Goal: Task Accomplishment & Management: Complete application form

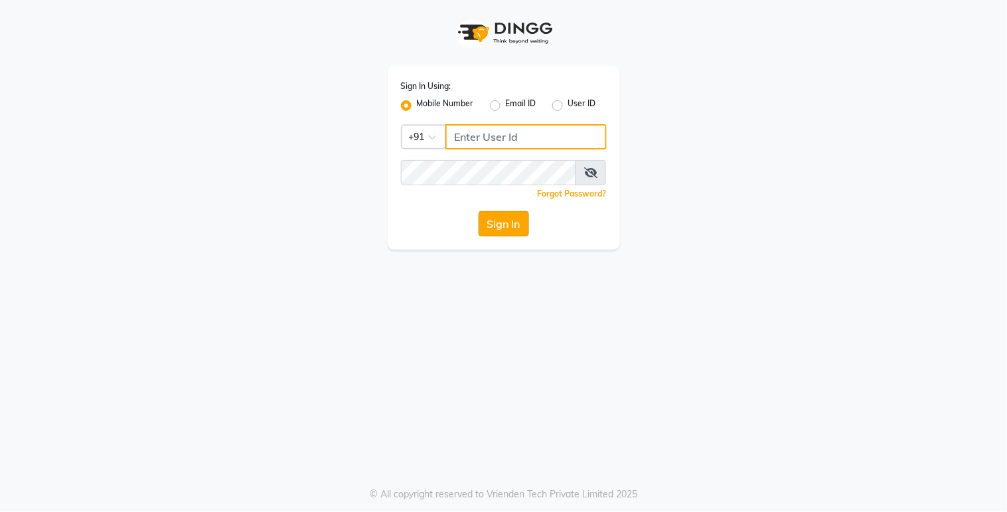
type input "9270199949"
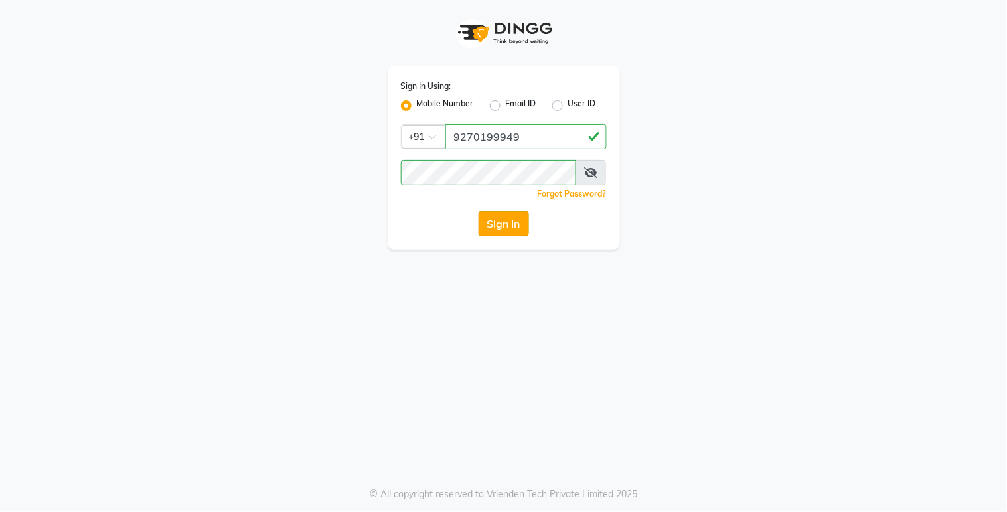
click at [502, 224] on button "Sign In" at bounding box center [504, 223] width 50 height 25
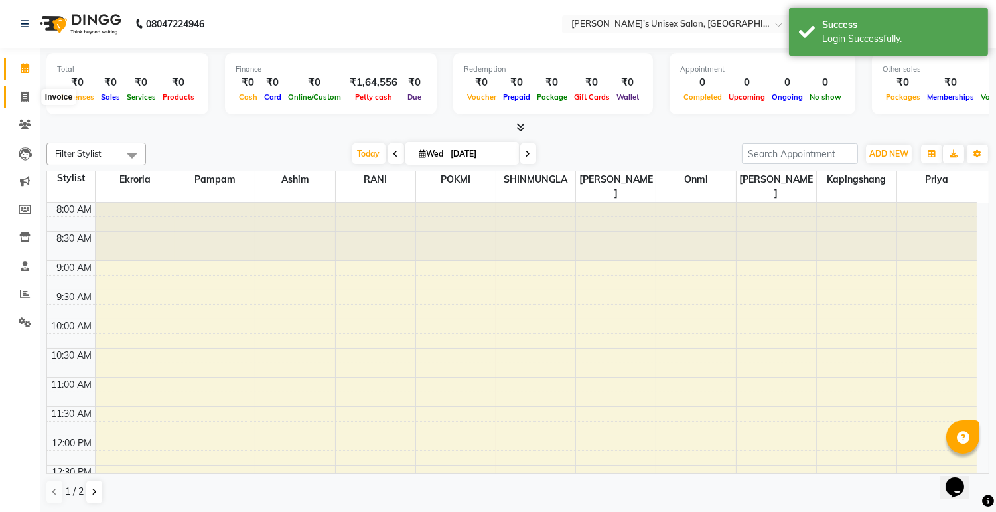
click at [14, 90] on span at bounding box center [24, 97] width 23 height 15
select select "8273"
select select "service"
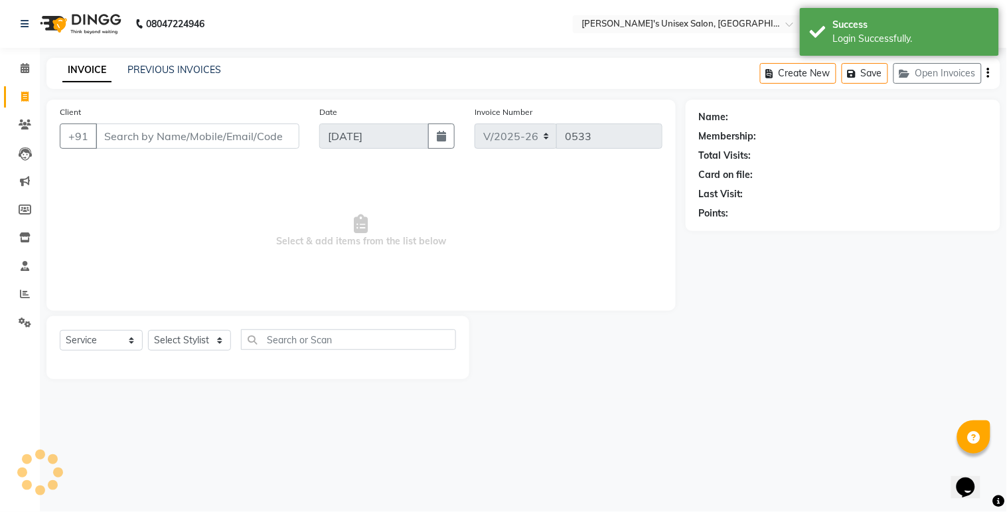
select select "79756"
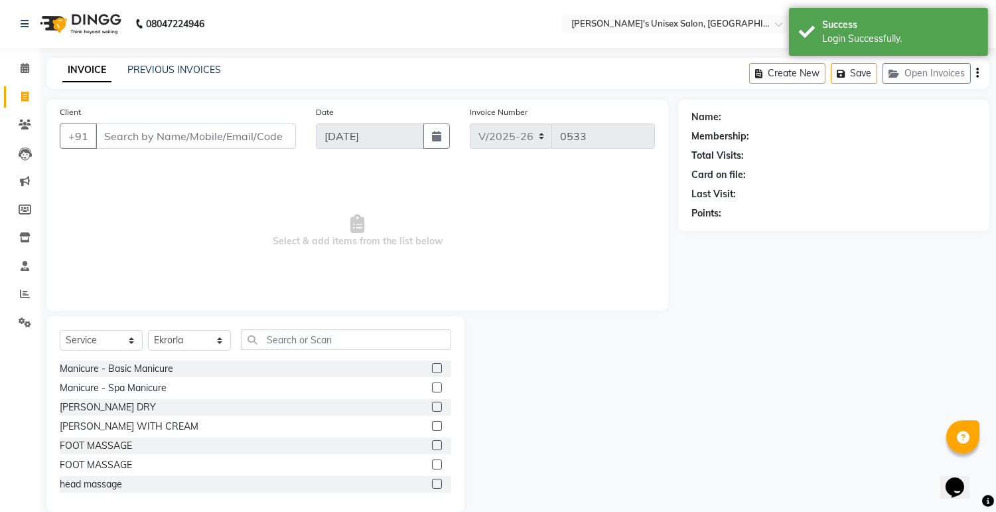
click at [149, 139] on input "Client" at bounding box center [196, 135] width 200 height 25
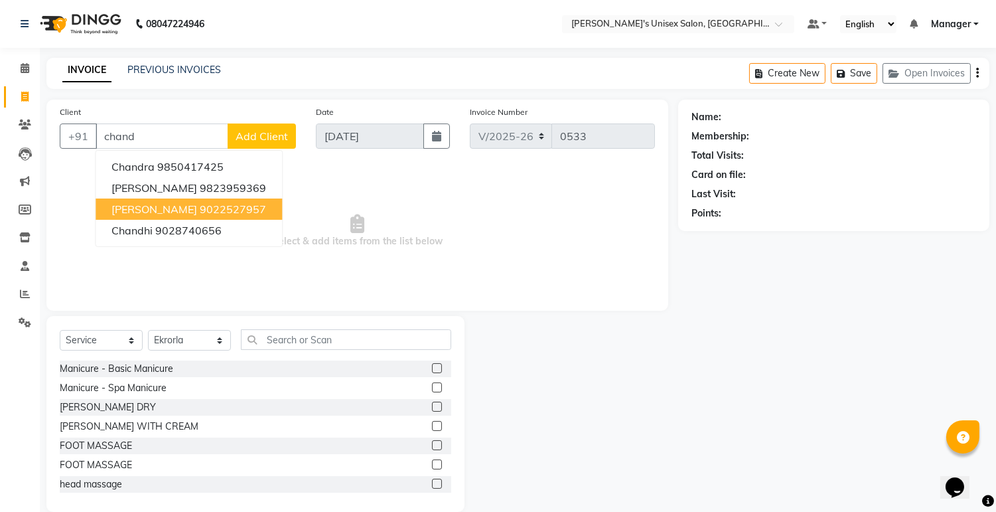
click at [166, 207] on span "[PERSON_NAME]" at bounding box center [154, 208] width 86 height 13
type input "9022527957"
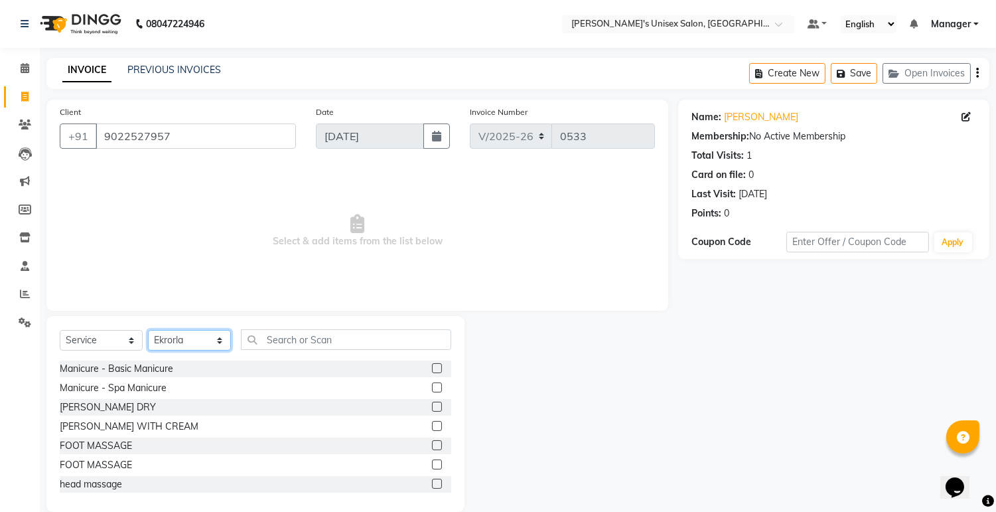
click at [214, 336] on select "Select Stylist [PERSON_NAME] Ekrorla kapingshang Manager onmi pampam POKMI priy…" at bounding box center [189, 340] width 83 height 21
select select "79777"
click at [148, 331] on select "Select Stylist [PERSON_NAME] Ekrorla kapingshang Manager onmi pampam POKMI priy…" at bounding box center [189, 340] width 83 height 21
click at [289, 335] on input "text" at bounding box center [346, 339] width 210 height 21
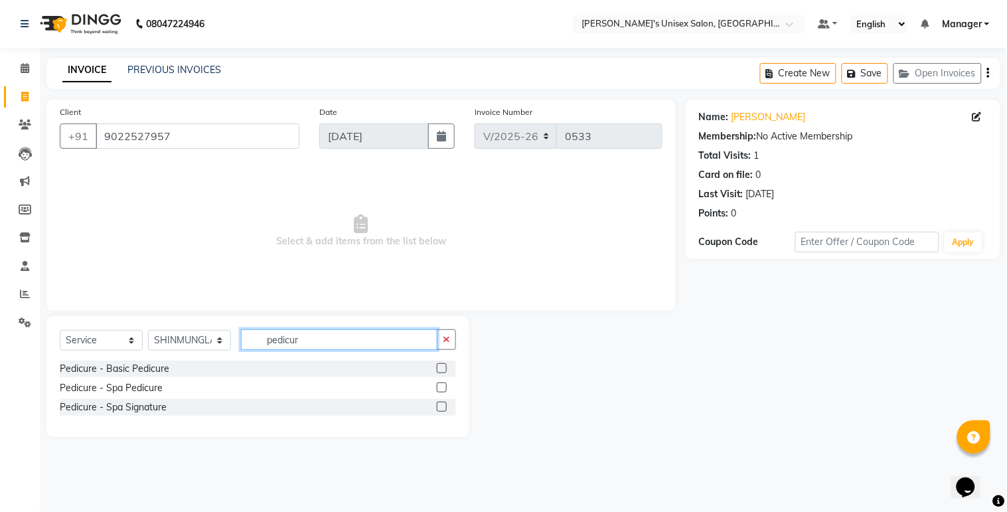
type input "pedicur"
click at [445, 369] on label at bounding box center [442, 368] width 10 height 10
click at [445, 369] on input "checkbox" at bounding box center [441, 368] width 9 height 9
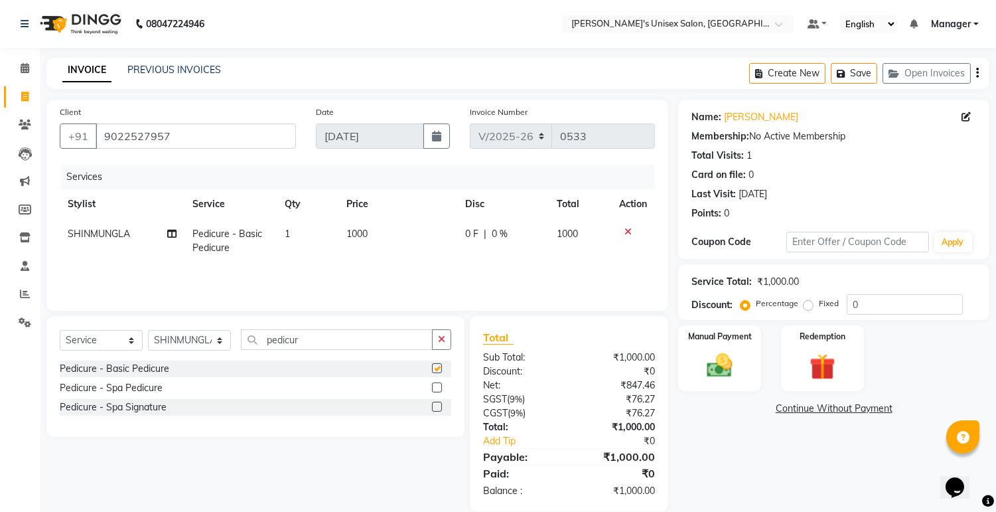
checkbox input "false"
click at [168, 231] on icon at bounding box center [171, 233] width 9 height 9
select select "79777"
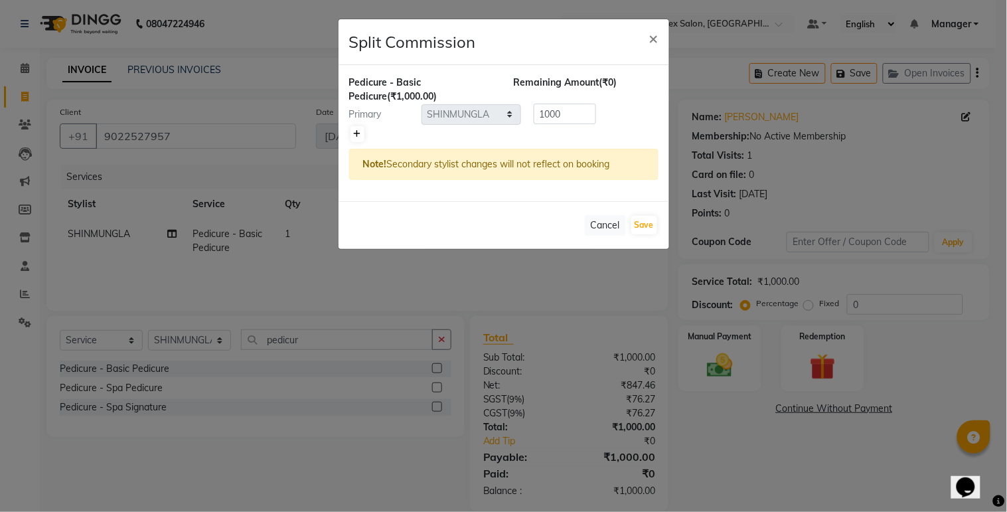
click at [356, 134] on icon at bounding box center [357, 134] width 7 height 8
type input "500"
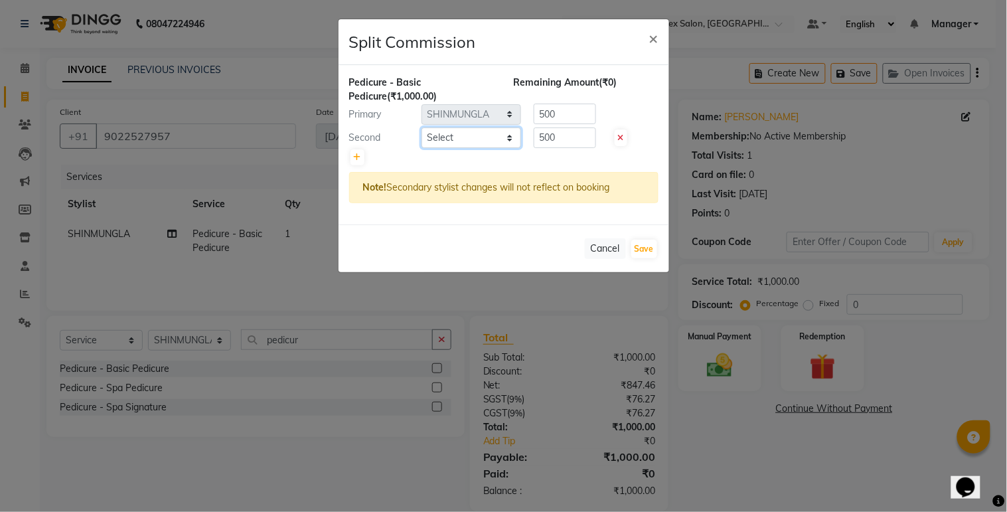
click at [511, 137] on select "Select [PERSON_NAME] Ekrorla kapingshang Manager onmi pampam POKMI priya RANI […" at bounding box center [471, 137] width 100 height 21
click at [607, 246] on button "Cancel" at bounding box center [605, 248] width 41 height 21
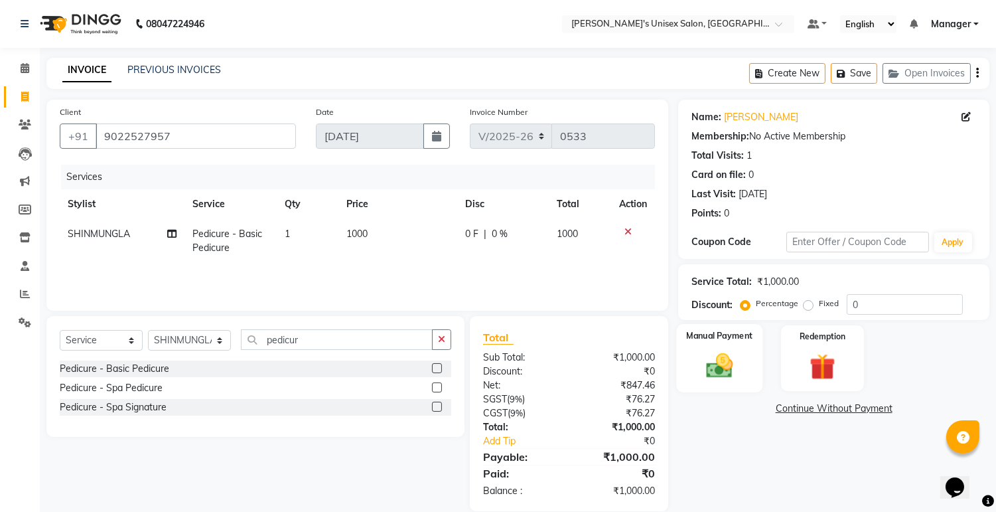
click at [738, 360] on img at bounding box center [720, 365] width 44 height 31
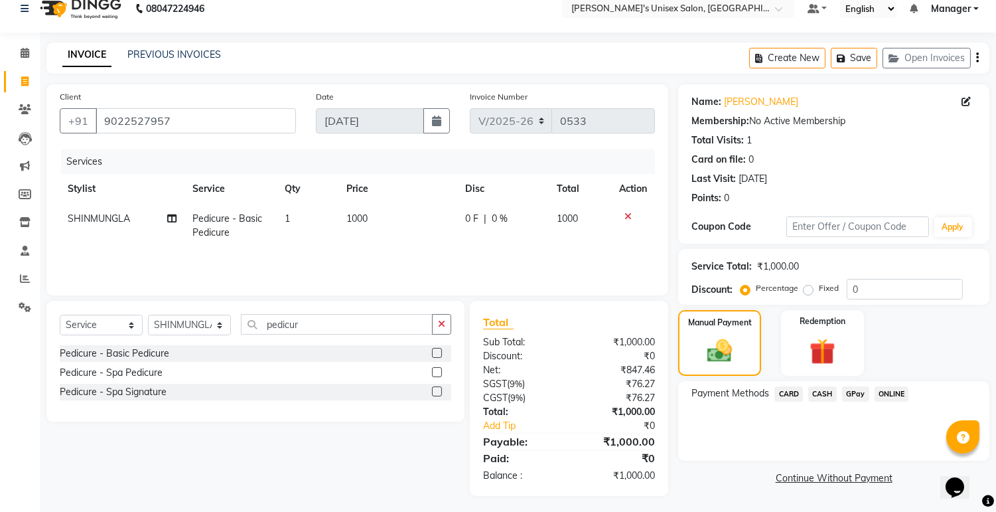
scroll to position [19, 0]
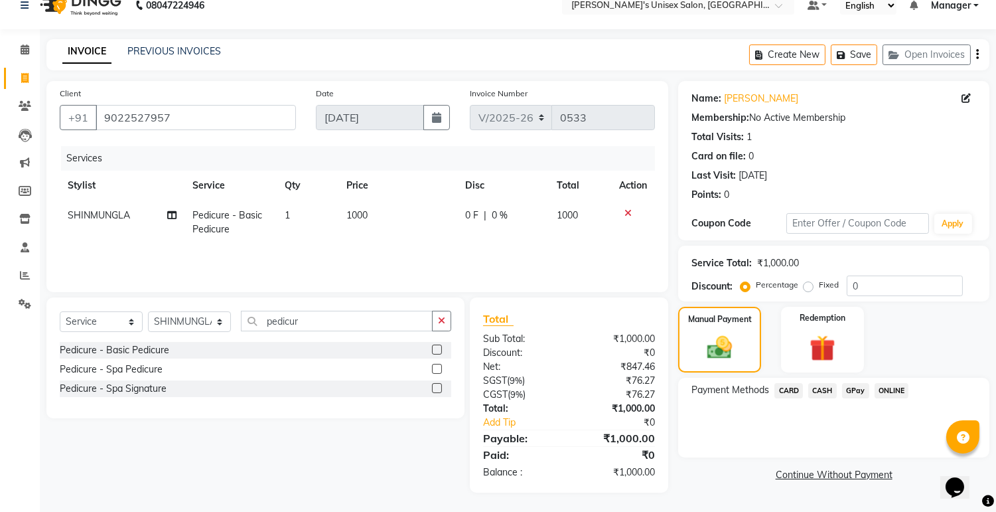
click at [817, 390] on span "CASH" at bounding box center [822, 390] width 29 height 15
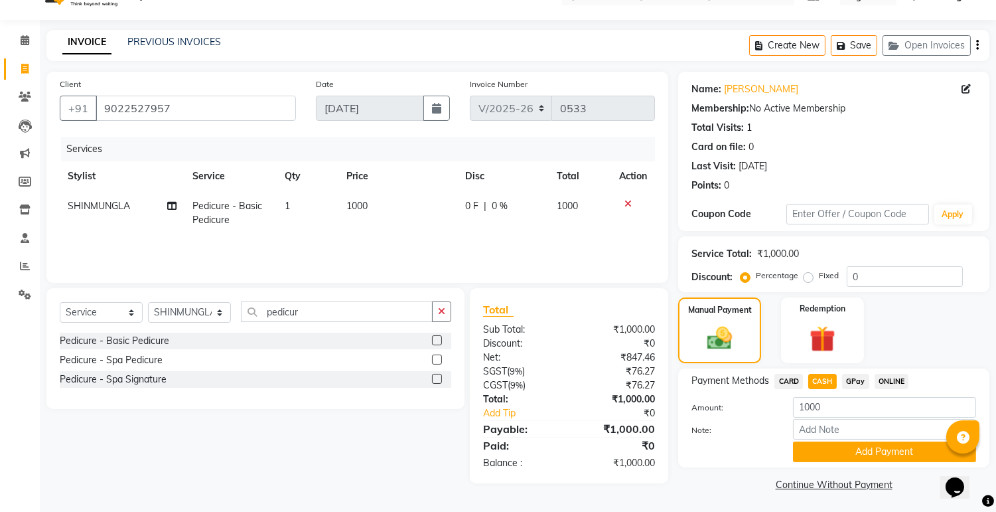
scroll to position [30, 0]
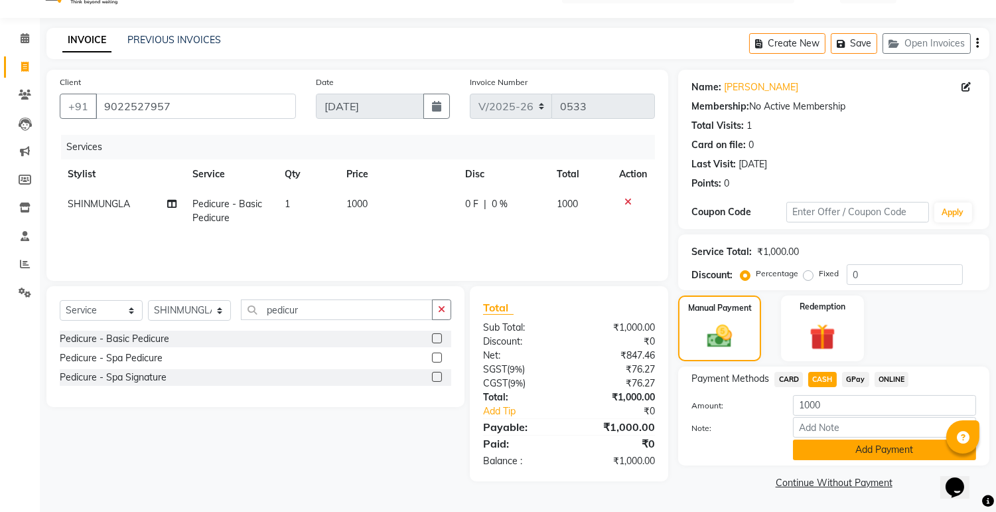
click at [854, 440] on button "Add Payment" at bounding box center [884, 449] width 183 height 21
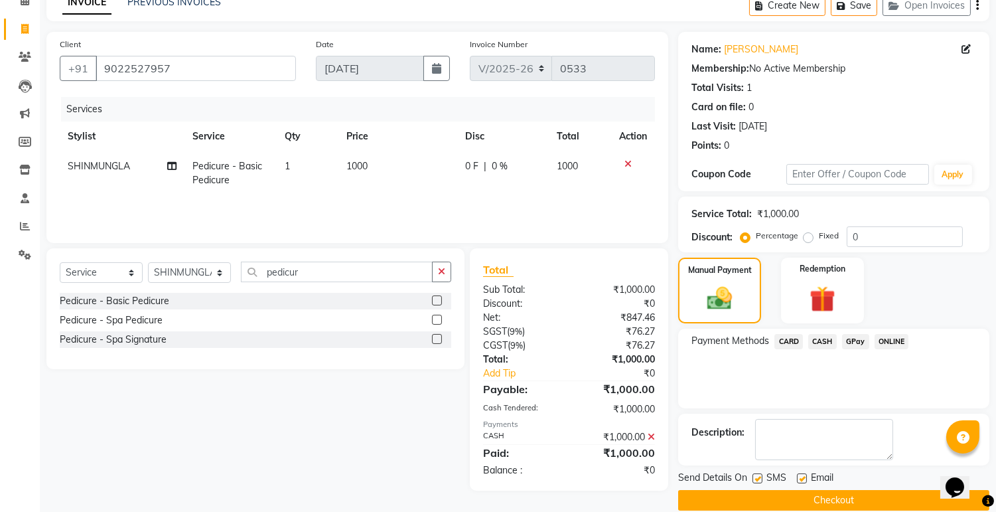
scroll to position [85, 0]
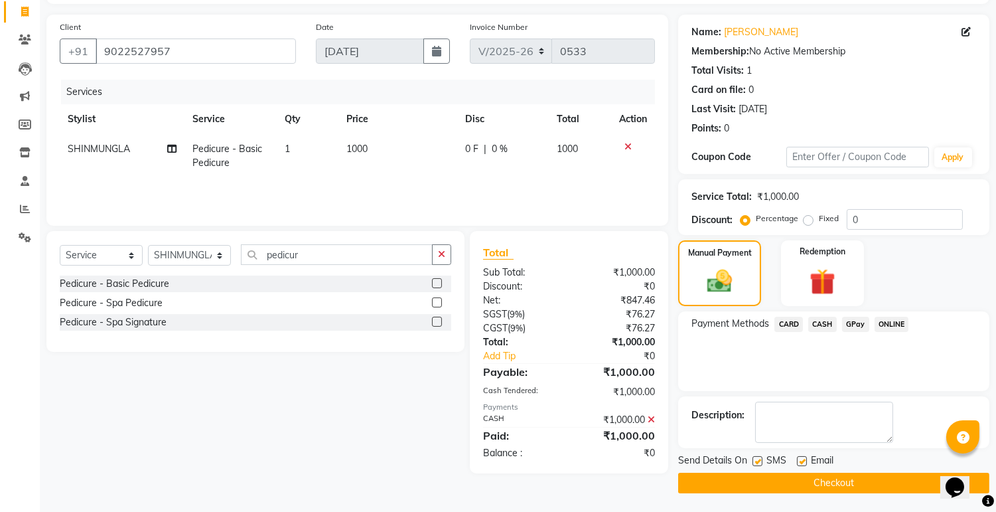
click at [804, 457] on label at bounding box center [802, 461] width 10 height 10
click at [804, 457] on input "checkbox" at bounding box center [801, 461] width 9 height 9
checkbox input "false"
click at [762, 452] on div "Name: [PERSON_NAME] Membership: No Active Membership Total Visits: 1 Card on fi…" at bounding box center [838, 254] width 321 height 479
click at [755, 457] on label at bounding box center [758, 461] width 10 height 10
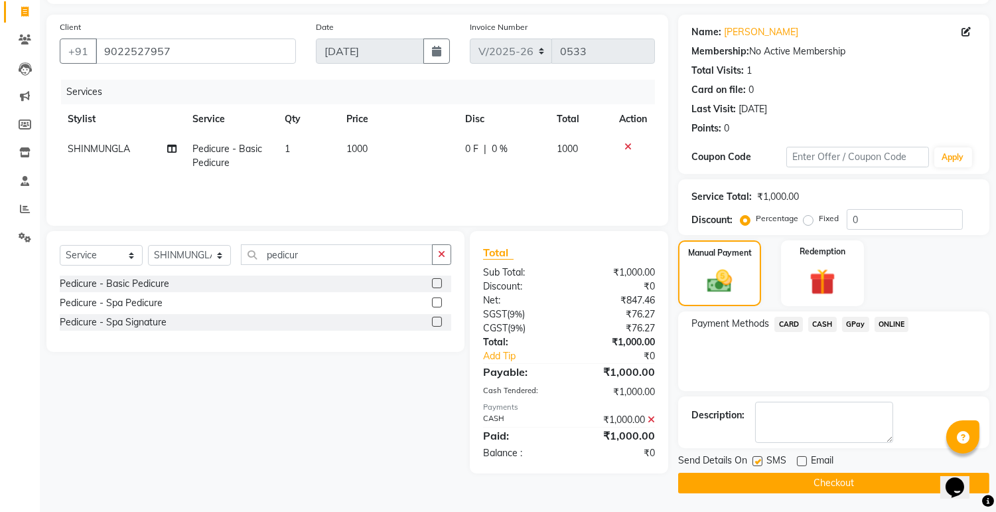
click at [755, 457] on input "checkbox" at bounding box center [757, 461] width 9 height 9
checkbox input "false"
click at [767, 467] on span "SMS" at bounding box center [777, 461] width 20 height 17
click at [767, 475] on button "Checkout" at bounding box center [833, 483] width 311 height 21
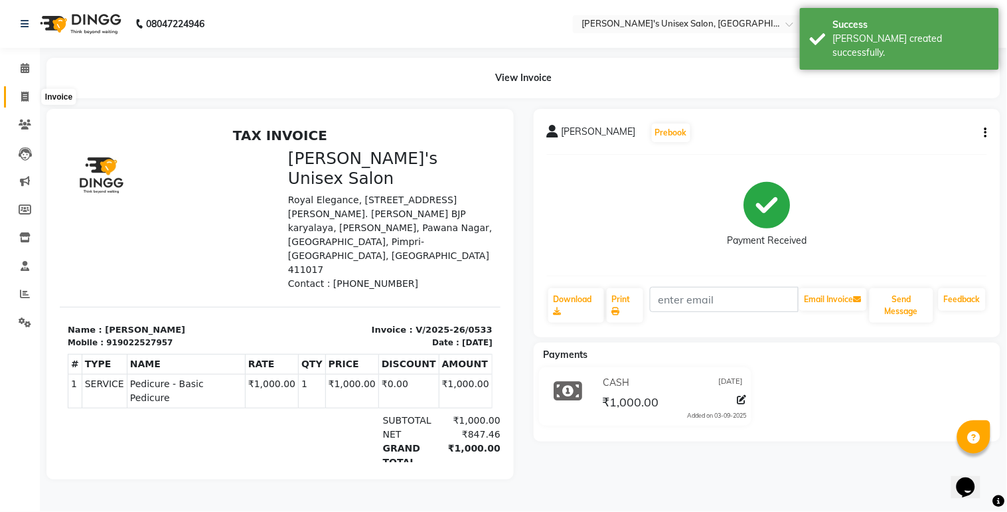
click at [28, 101] on icon at bounding box center [24, 97] width 7 height 10
select select "service"
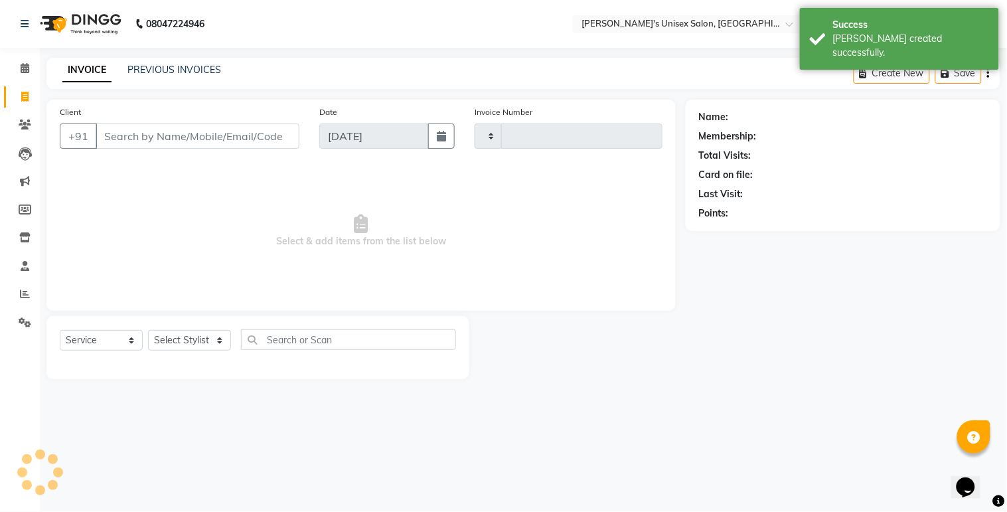
type input "0534"
select select "8273"
select select "79756"
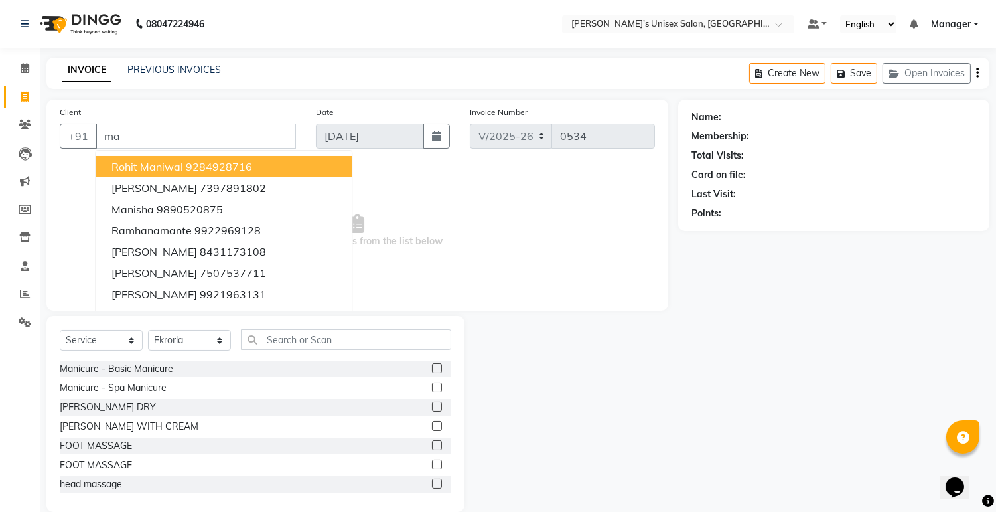
type input "m"
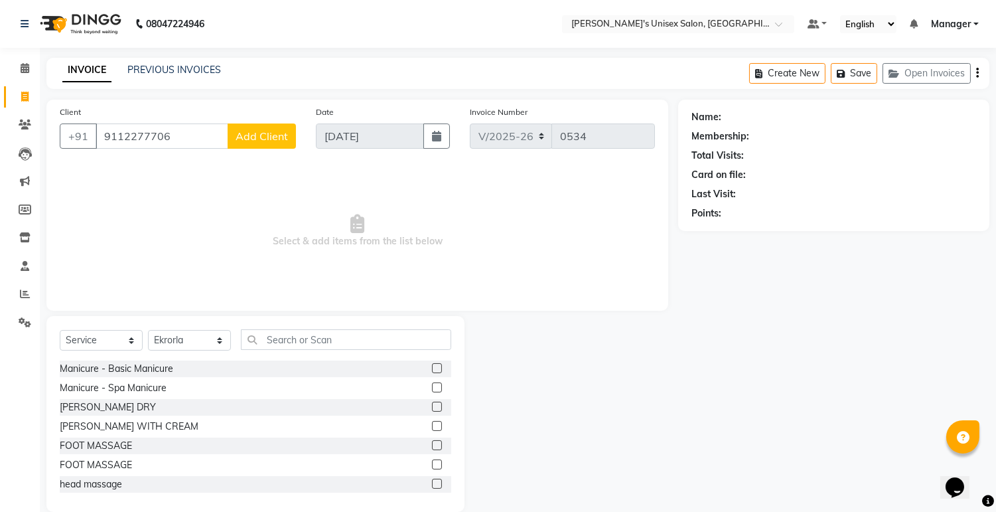
type input "9112277706"
click at [406, 90] on main "INVOICE PREVIOUS INVOICES Create New Save Open Invoices Client [PHONE_NUMBER] A…" at bounding box center [518, 295] width 956 height 474
drag, startPoint x: 276, startPoint y: 124, endPoint x: 273, endPoint y: 140, distance: 16.1
click at [273, 140] on button "Add Client" at bounding box center [262, 135] width 68 height 25
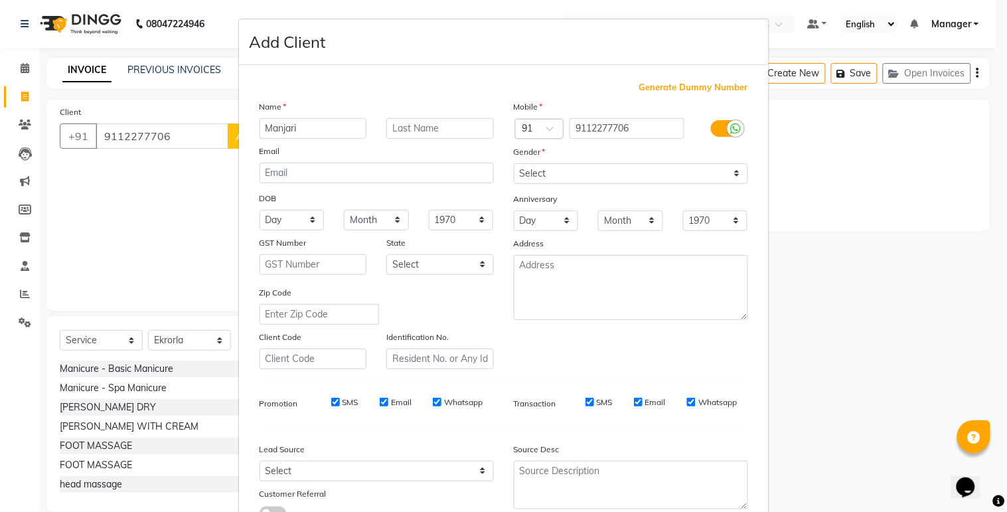
type input "Manjari"
click at [734, 177] on select "Select [DEMOGRAPHIC_DATA] [DEMOGRAPHIC_DATA] Other Prefer Not To Say" at bounding box center [631, 173] width 234 height 21
select select "[DEMOGRAPHIC_DATA]"
click at [514, 163] on select "Select [DEMOGRAPHIC_DATA] [DEMOGRAPHIC_DATA] Other Prefer Not To Say" at bounding box center [631, 173] width 234 height 21
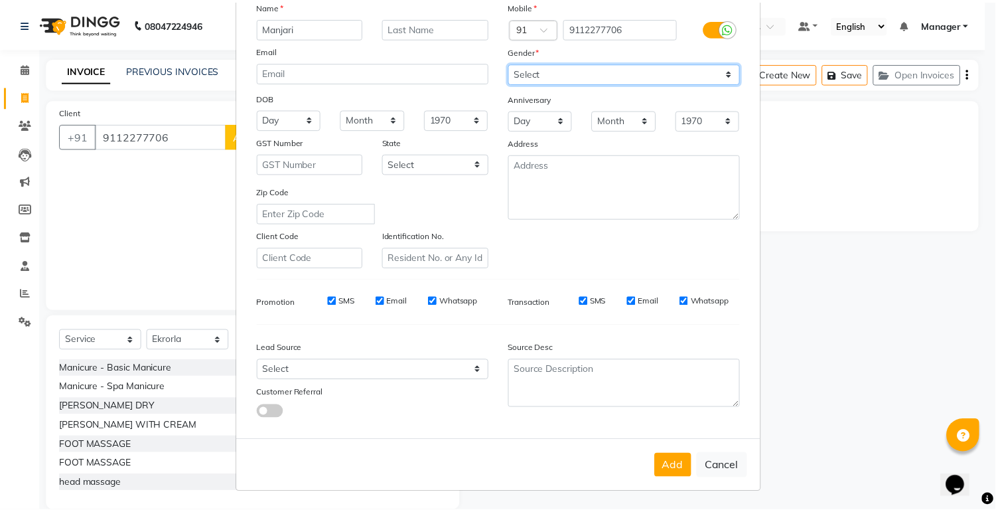
scroll to position [102, 0]
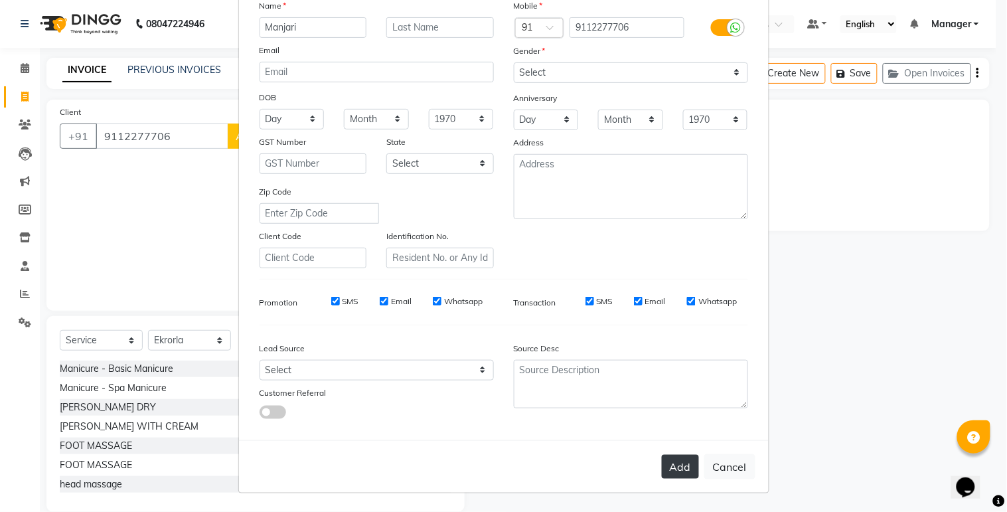
click at [669, 459] on button "Add" at bounding box center [680, 467] width 37 height 24
select select
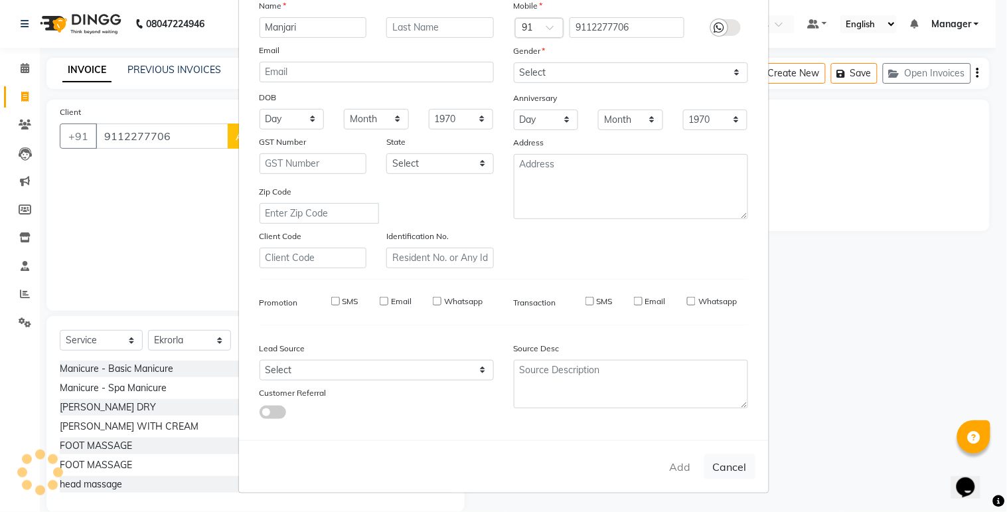
select select
checkbox input "false"
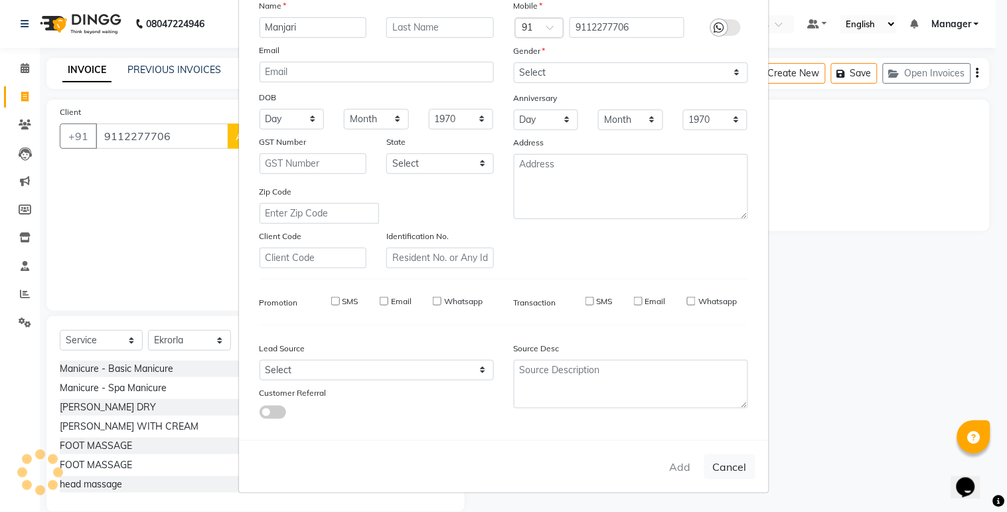
checkbox input "false"
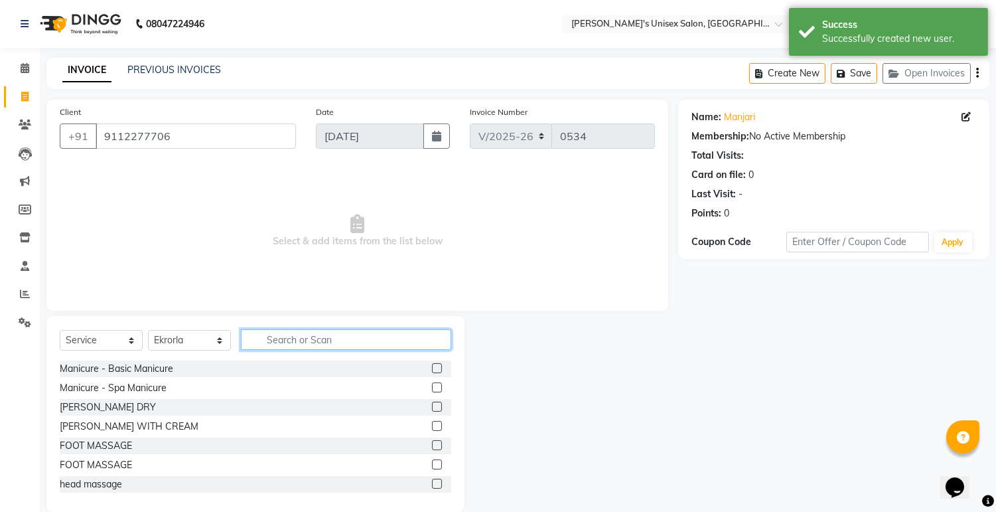
click at [277, 337] on input "text" at bounding box center [346, 339] width 210 height 21
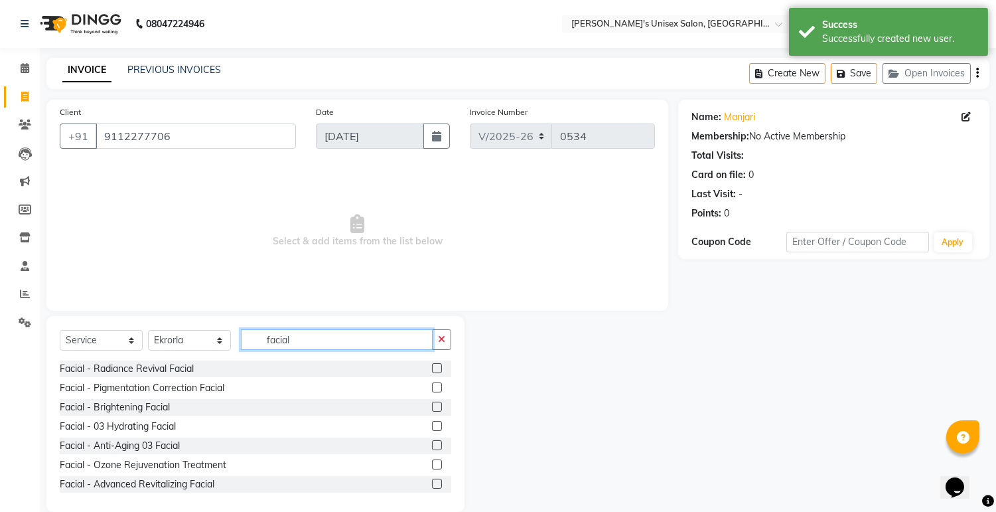
type input "facial"
click at [432, 369] on label at bounding box center [437, 368] width 10 height 10
click at [432, 369] on input "checkbox" at bounding box center [436, 368] width 9 height 9
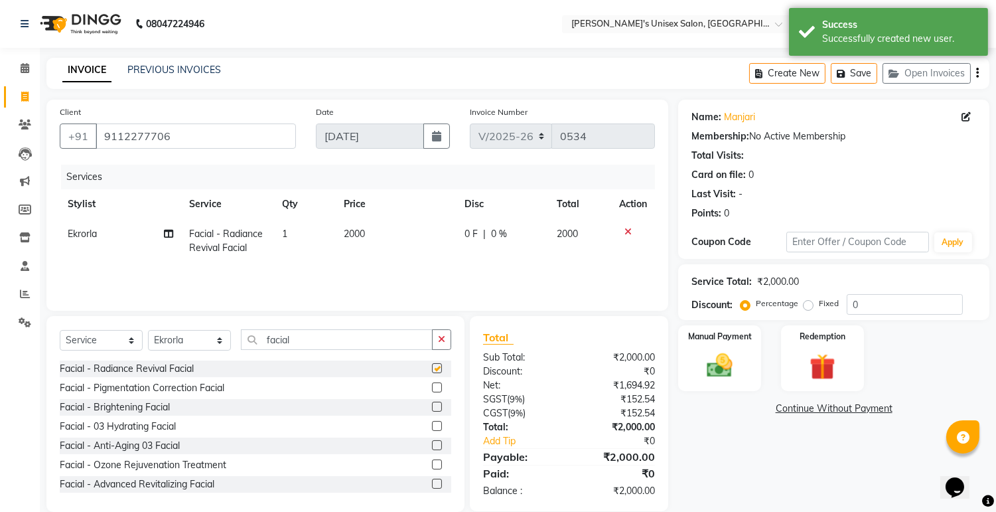
checkbox input "false"
click at [394, 250] on td "2000" at bounding box center [396, 241] width 121 height 44
select select "79756"
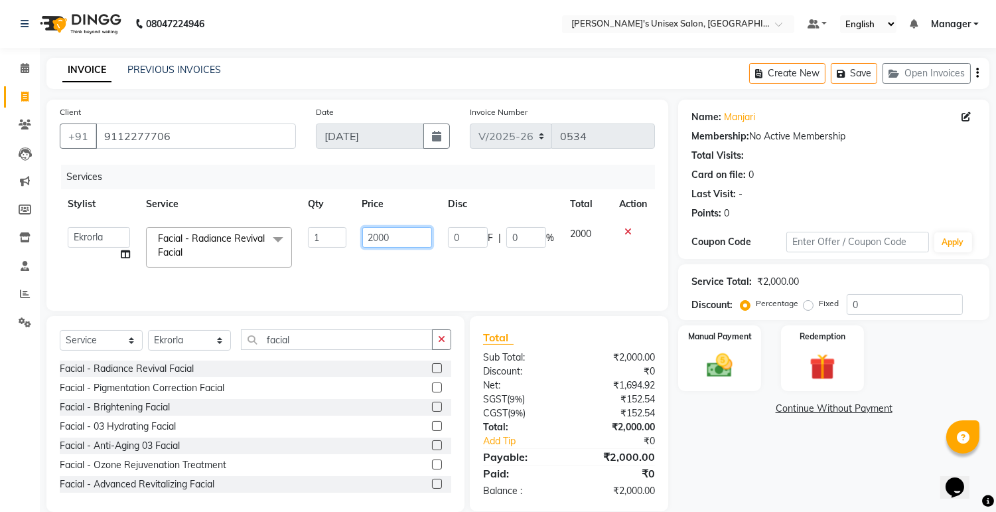
click at [373, 230] on input "2000" at bounding box center [397, 237] width 70 height 21
click at [400, 237] on input "15000" at bounding box center [397, 237] width 70 height 21
type input "1500"
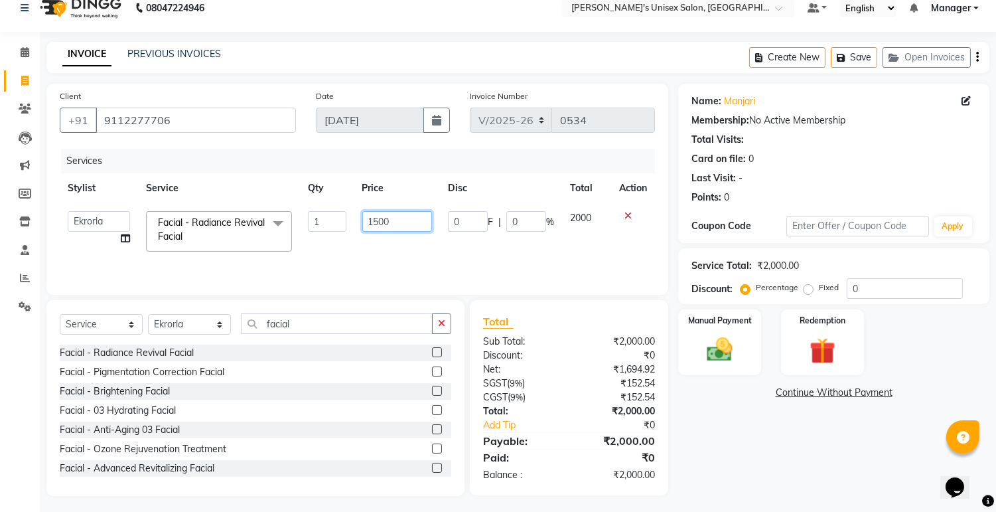
scroll to position [20, 0]
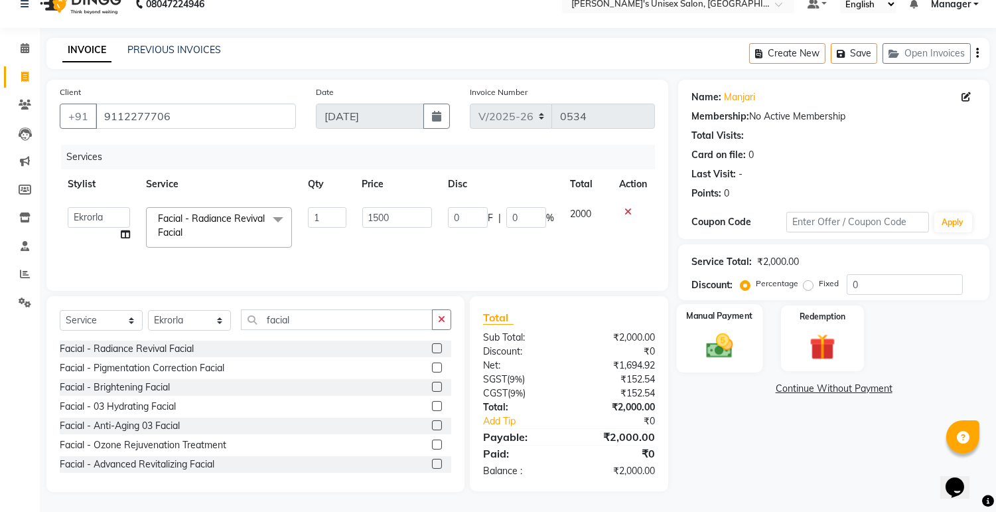
click at [717, 325] on div "Manual Payment" at bounding box center [720, 338] width 86 height 68
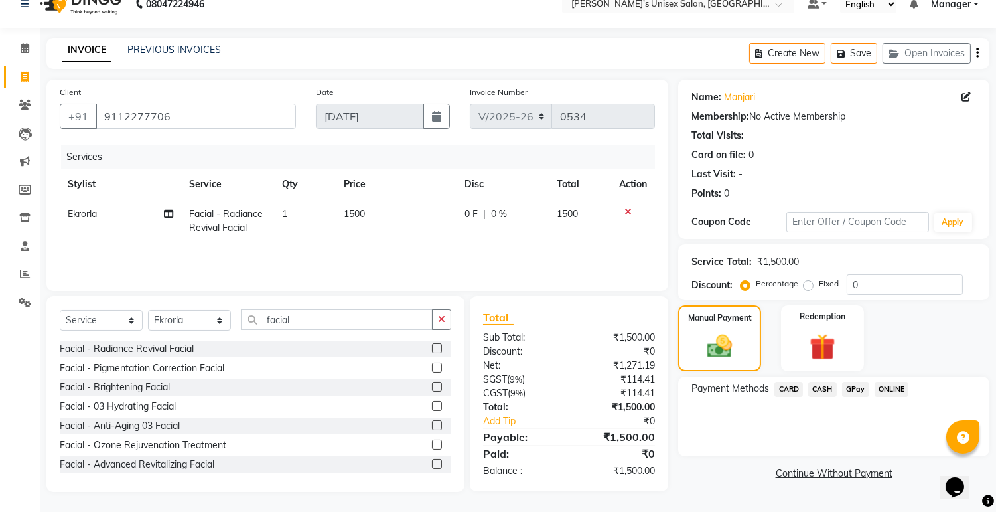
click at [886, 392] on span "ONLINE" at bounding box center [892, 389] width 35 height 15
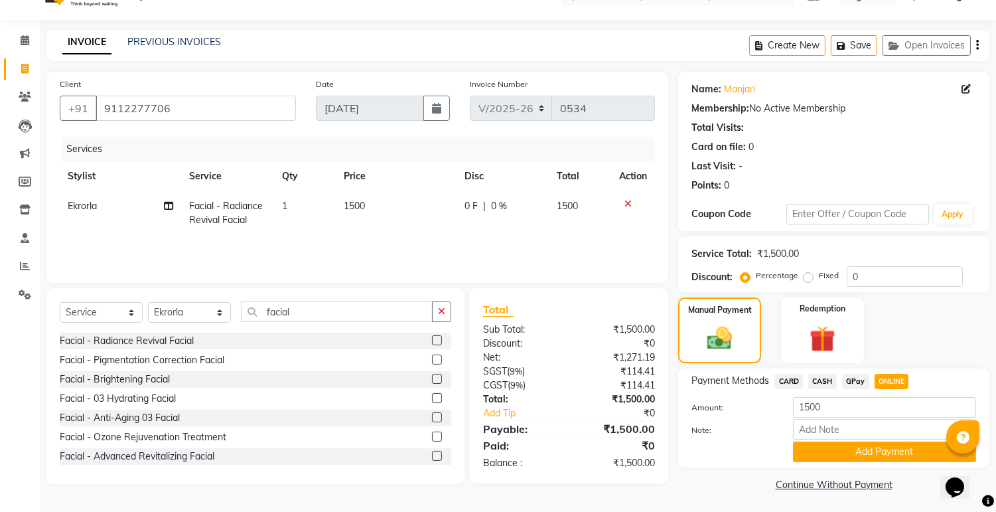
scroll to position [30, 0]
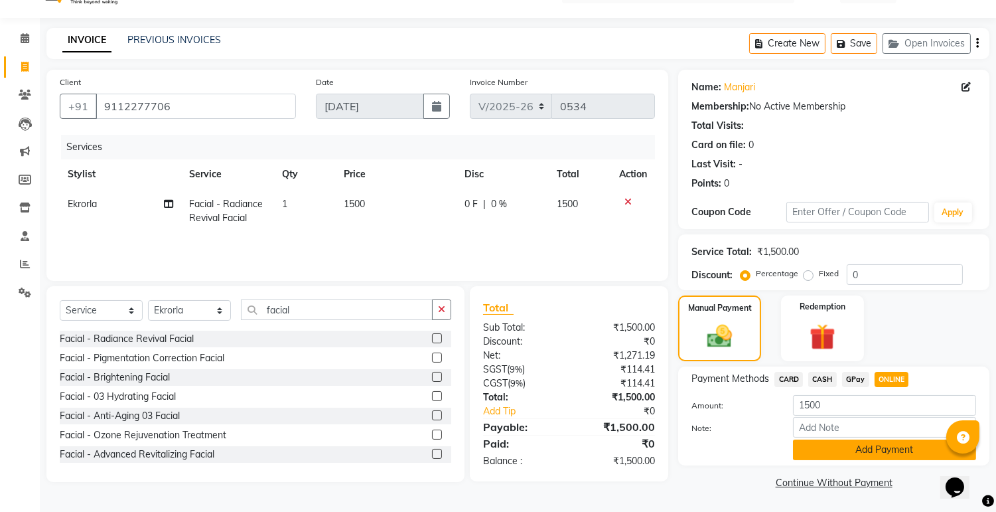
click at [881, 445] on button "Add Payment" at bounding box center [884, 449] width 183 height 21
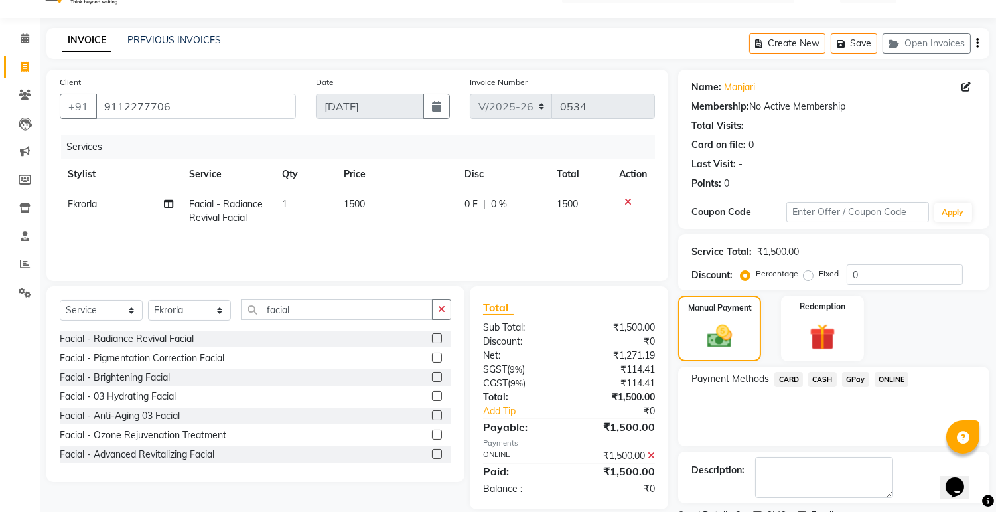
scroll to position [85, 0]
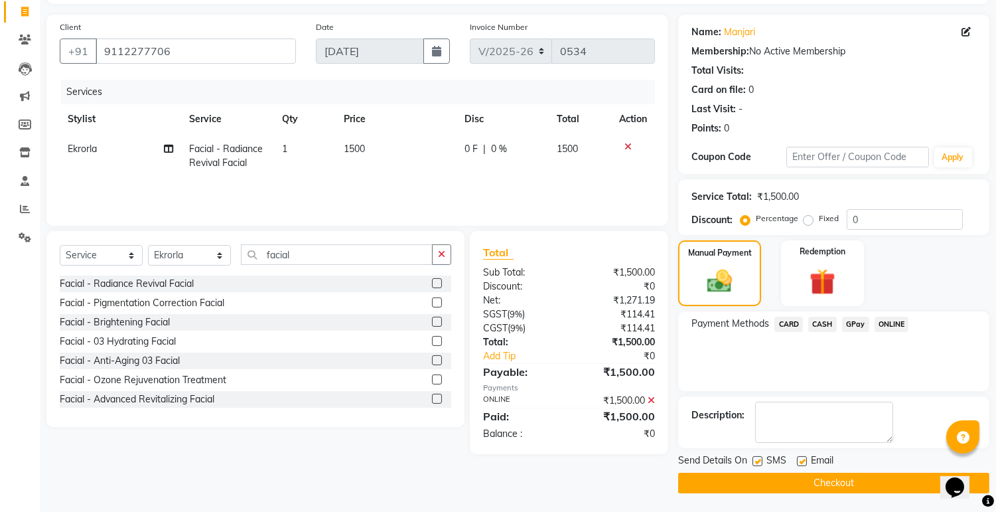
click at [801, 459] on label at bounding box center [802, 461] width 10 height 10
click at [801, 459] on input "checkbox" at bounding box center [801, 461] width 9 height 9
checkbox input "false"
click at [753, 459] on label at bounding box center [758, 461] width 10 height 10
click at [753, 459] on input "checkbox" at bounding box center [757, 461] width 9 height 9
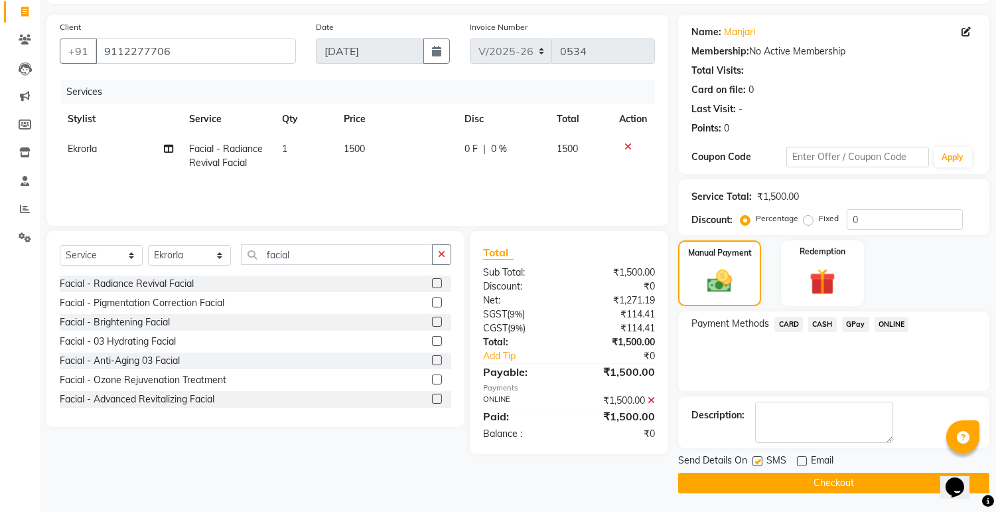
checkbox input "false"
click at [798, 480] on button "Checkout" at bounding box center [833, 483] width 311 height 21
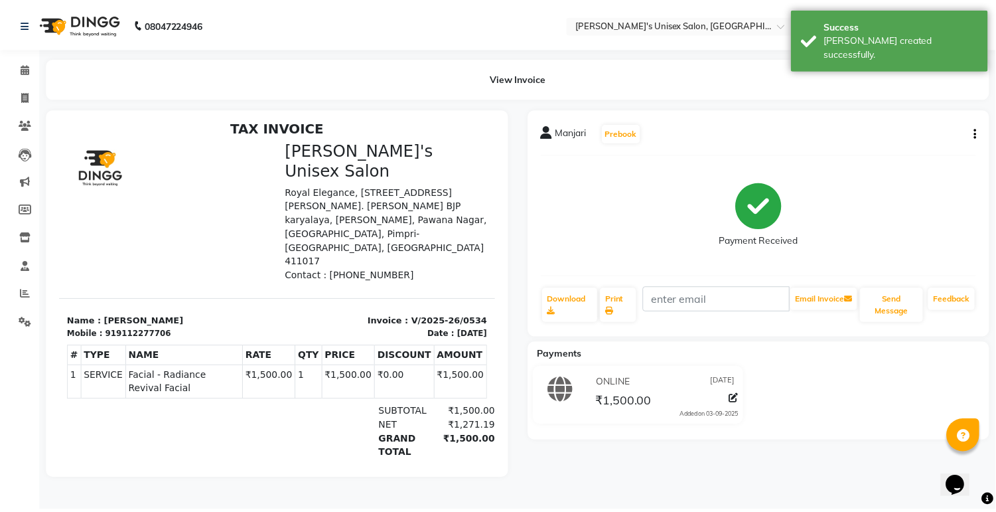
scroll to position [10, 0]
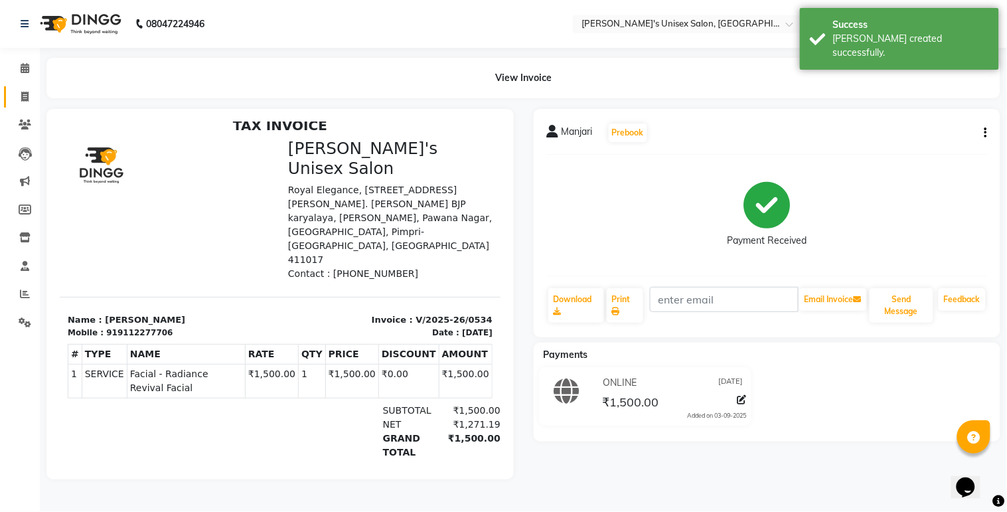
click at [17, 88] on link "Invoice" at bounding box center [20, 97] width 32 height 22
select select "8273"
select select "service"
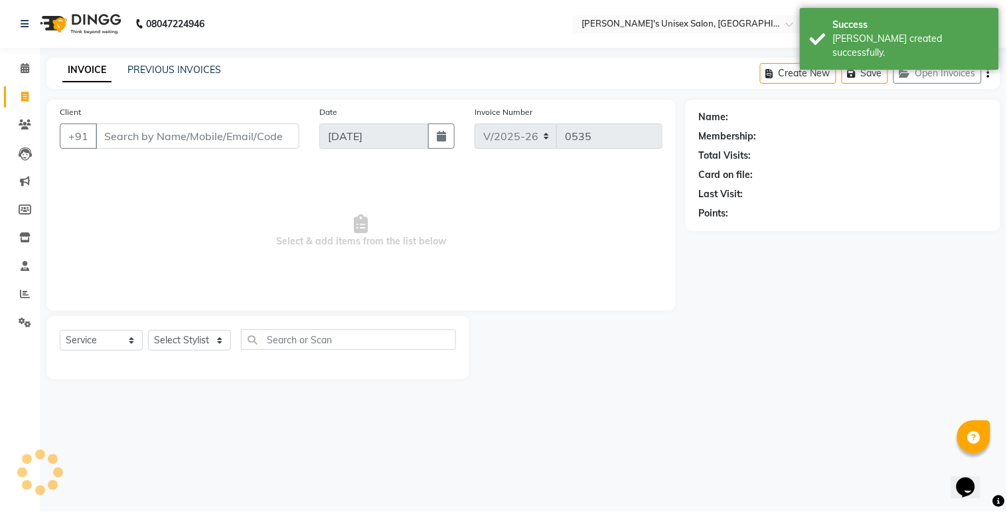
select select "79756"
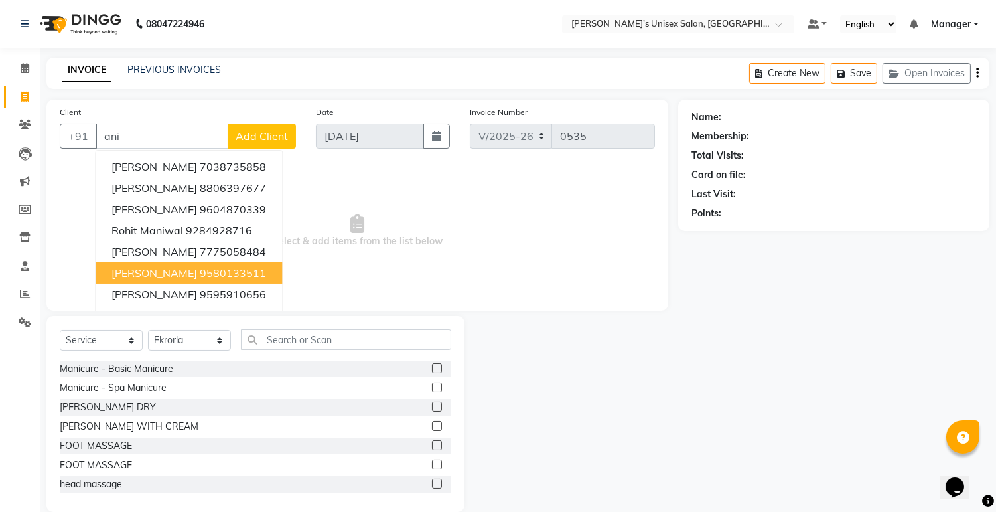
click at [188, 280] on button "[PERSON_NAME] 9580133511" at bounding box center [189, 272] width 186 height 21
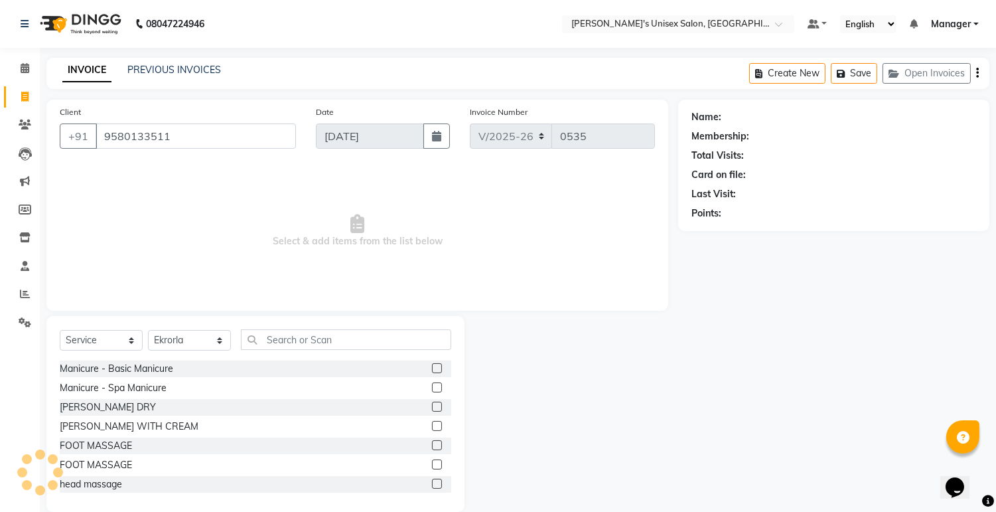
type input "9580133511"
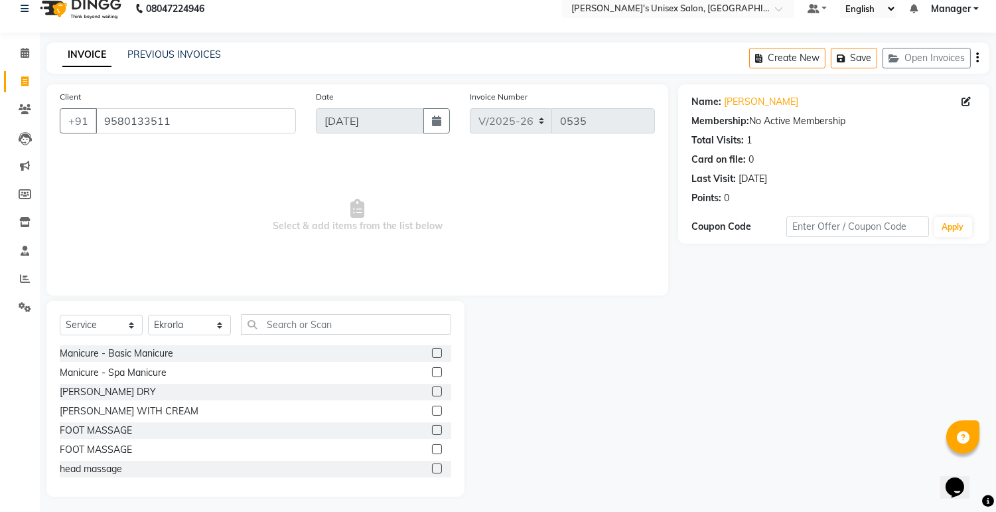
scroll to position [20, 0]
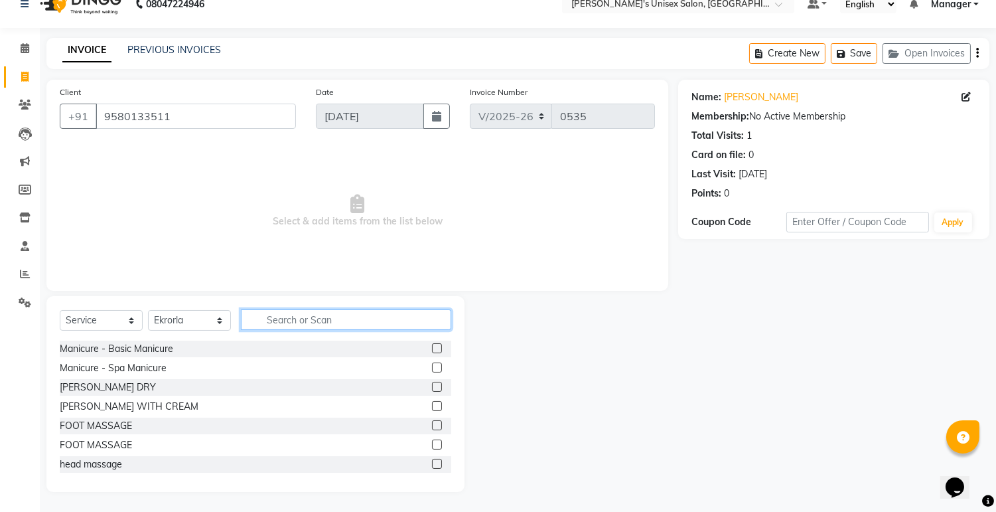
click at [279, 327] on input "text" at bounding box center [346, 319] width 210 height 21
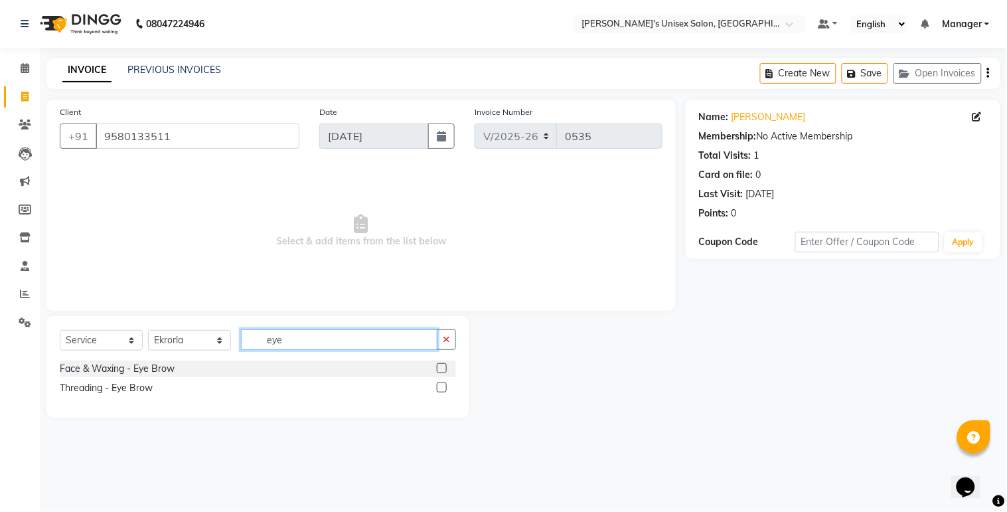
type input "eye"
click at [440, 381] on div at bounding box center [446, 388] width 19 height 17
click at [440, 382] on label at bounding box center [442, 387] width 10 height 10
click at [440, 384] on input "checkbox" at bounding box center [441, 388] width 9 height 9
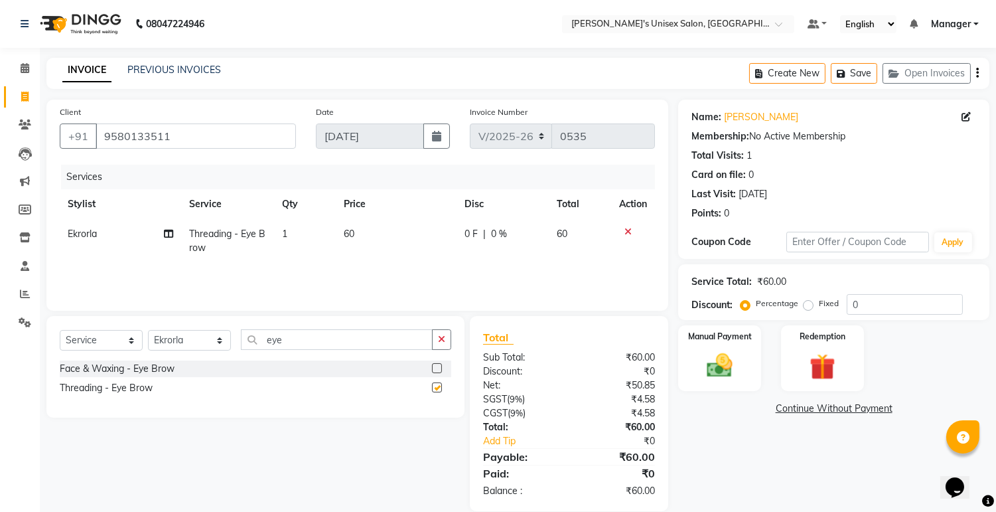
checkbox input "false"
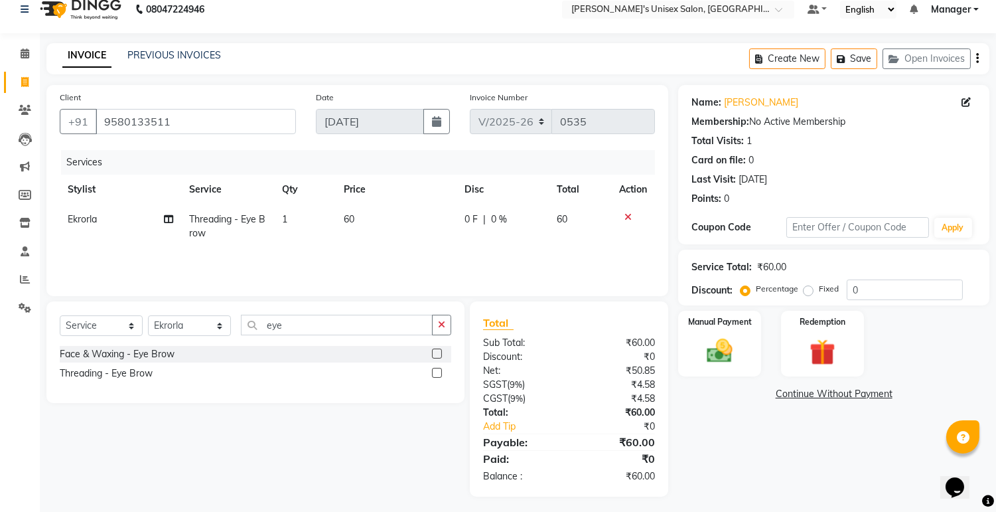
scroll to position [19, 0]
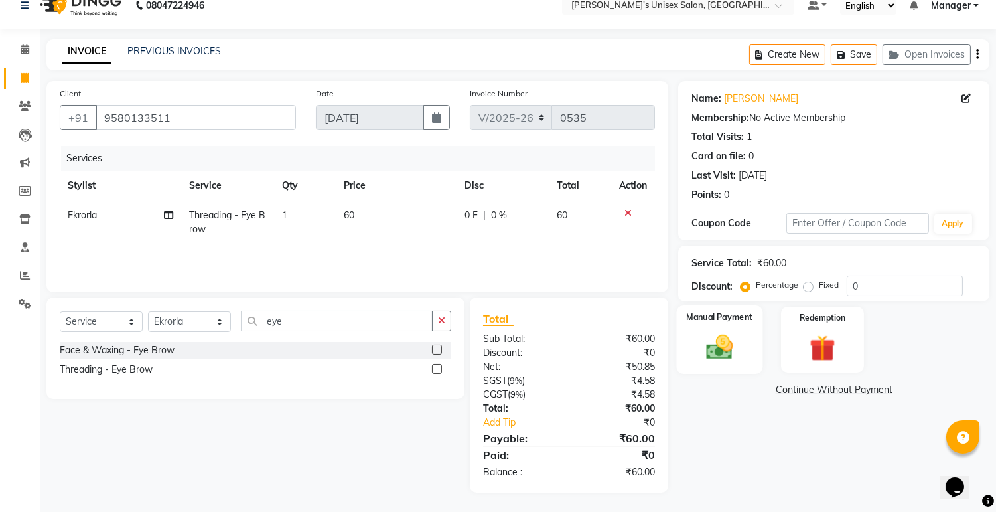
click at [739, 339] on img at bounding box center [720, 347] width 44 height 31
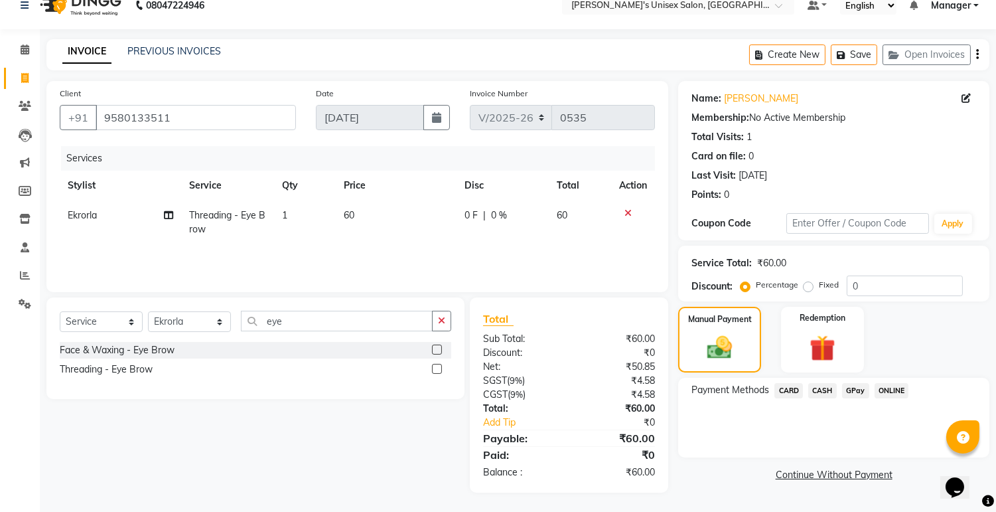
click at [880, 385] on span "ONLINE" at bounding box center [892, 390] width 35 height 15
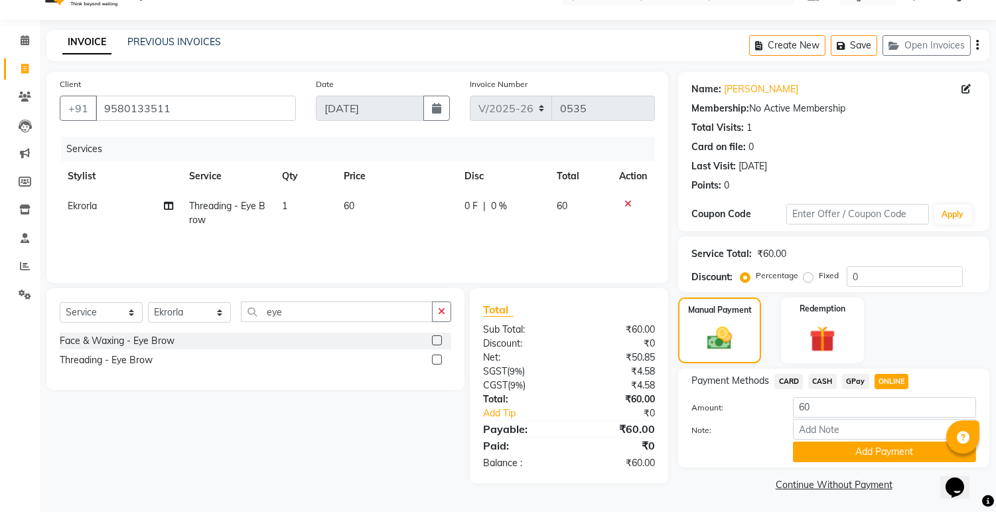
scroll to position [30, 0]
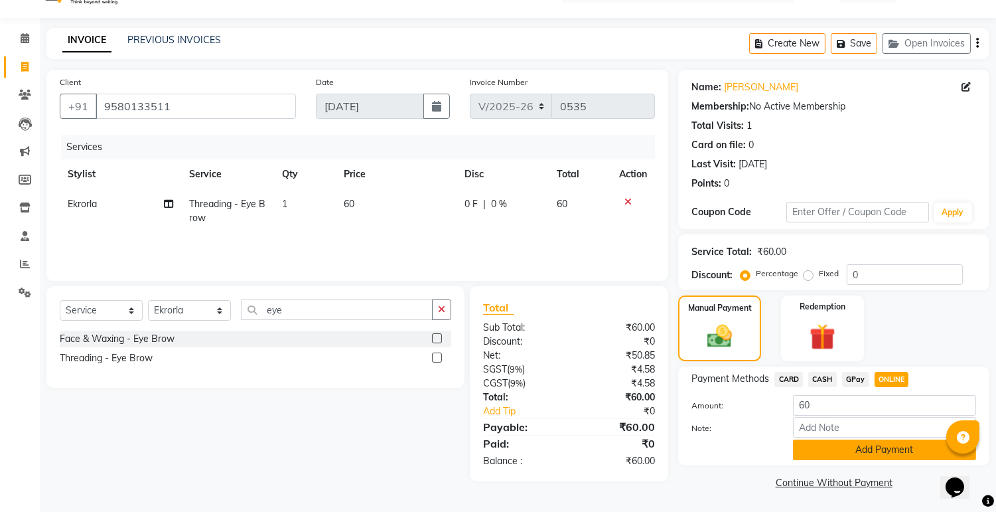
click at [861, 453] on button "Add Payment" at bounding box center [884, 449] width 183 height 21
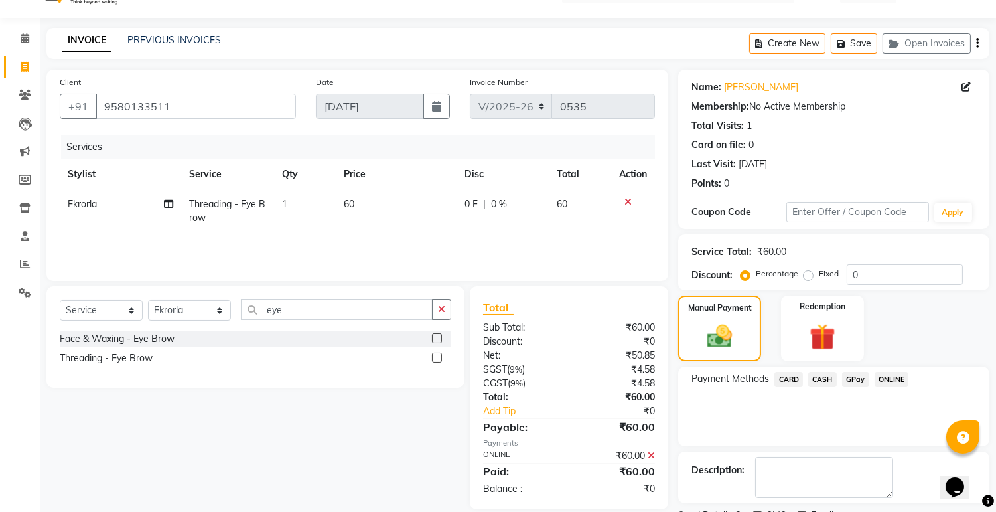
scroll to position [85, 0]
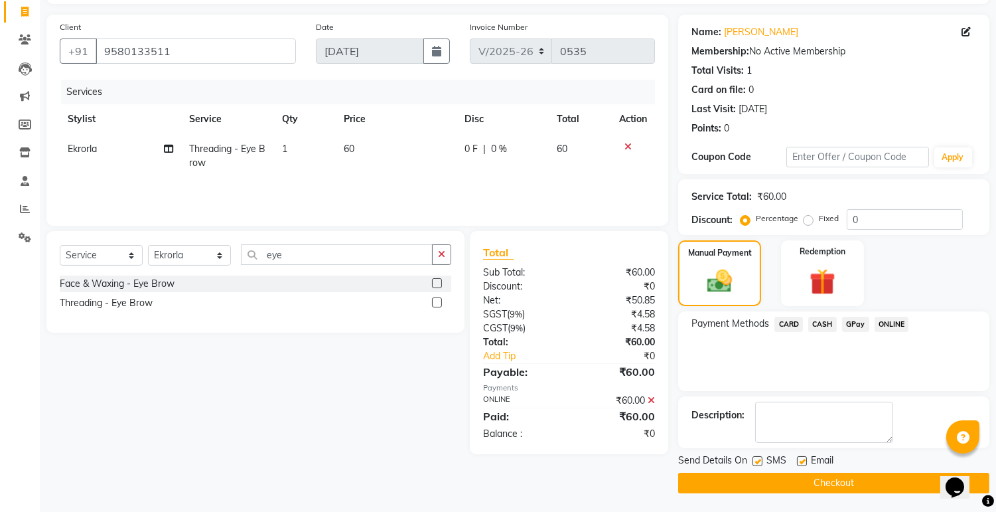
click at [799, 456] on label at bounding box center [802, 461] width 10 height 10
click at [799, 457] on input "checkbox" at bounding box center [801, 461] width 9 height 9
checkbox input "false"
click at [755, 456] on label at bounding box center [758, 461] width 10 height 10
click at [755, 457] on input "checkbox" at bounding box center [757, 461] width 9 height 9
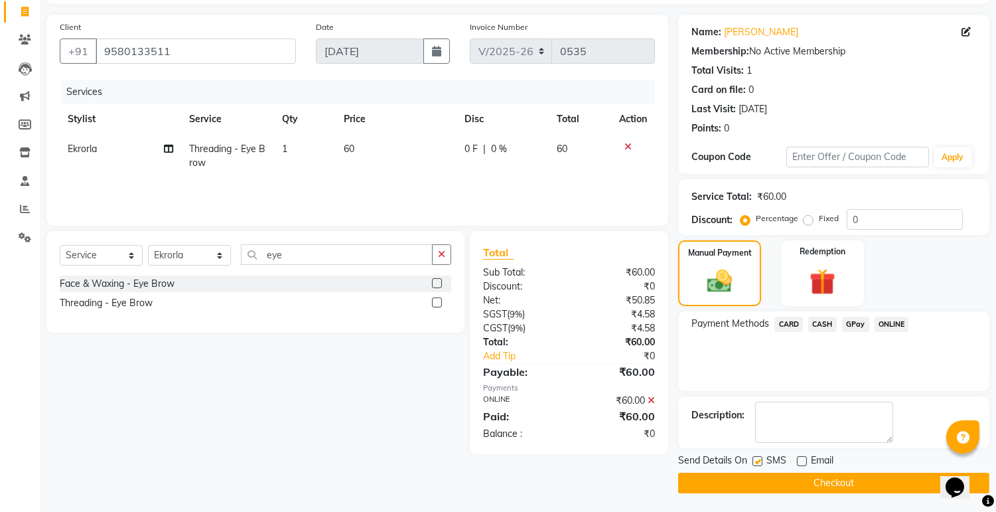
checkbox input "false"
click at [813, 473] on button "Checkout" at bounding box center [833, 483] width 311 height 21
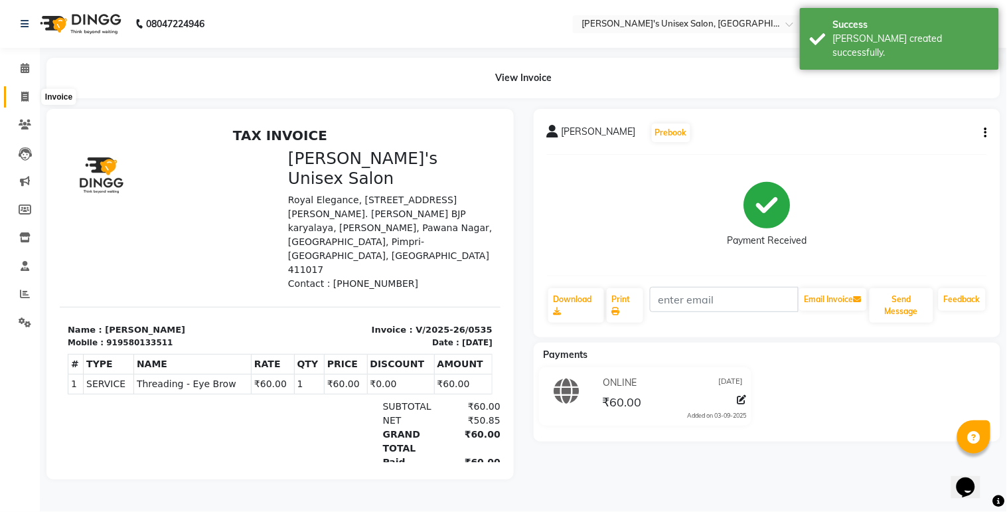
click at [22, 94] on icon at bounding box center [24, 97] width 7 height 10
select select "8273"
select select "service"
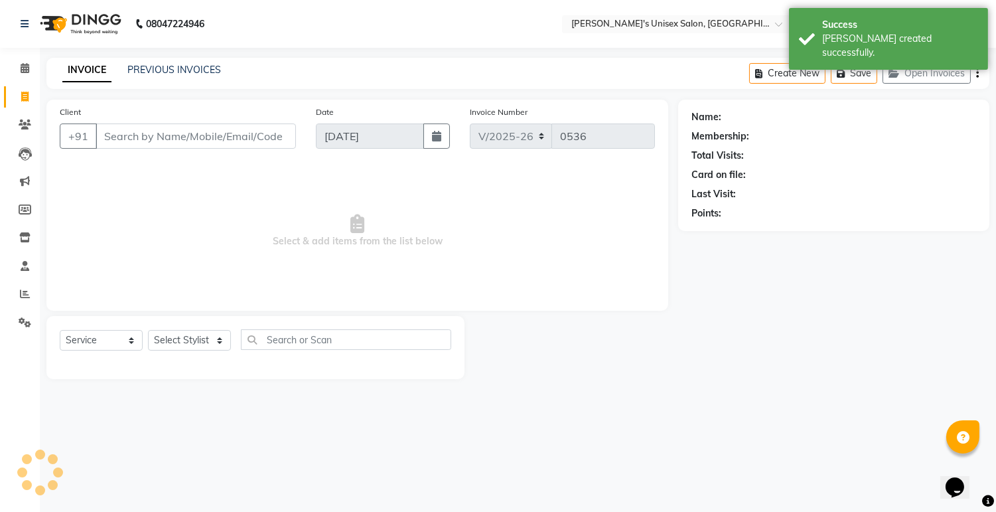
select select "79756"
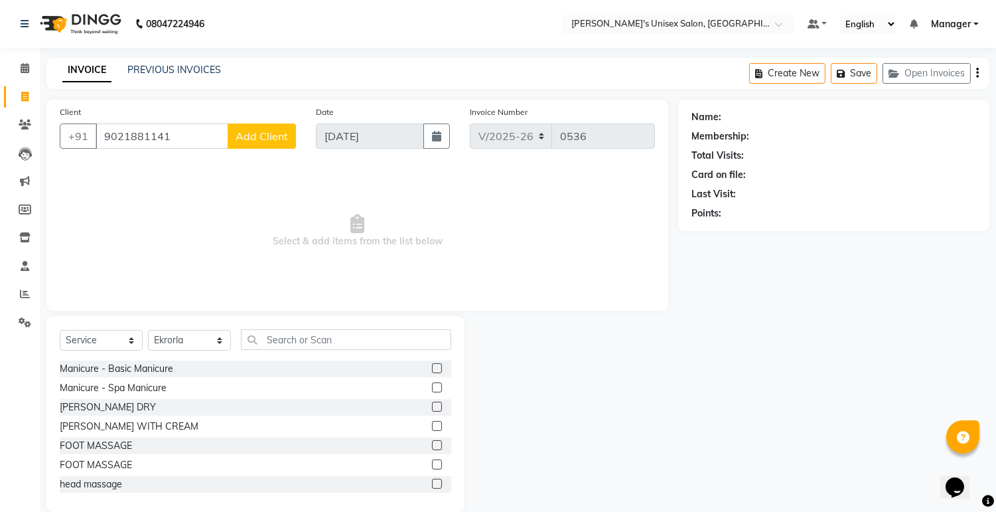
type input "9021881141"
click at [248, 141] on span "Add Client" at bounding box center [262, 135] width 52 height 13
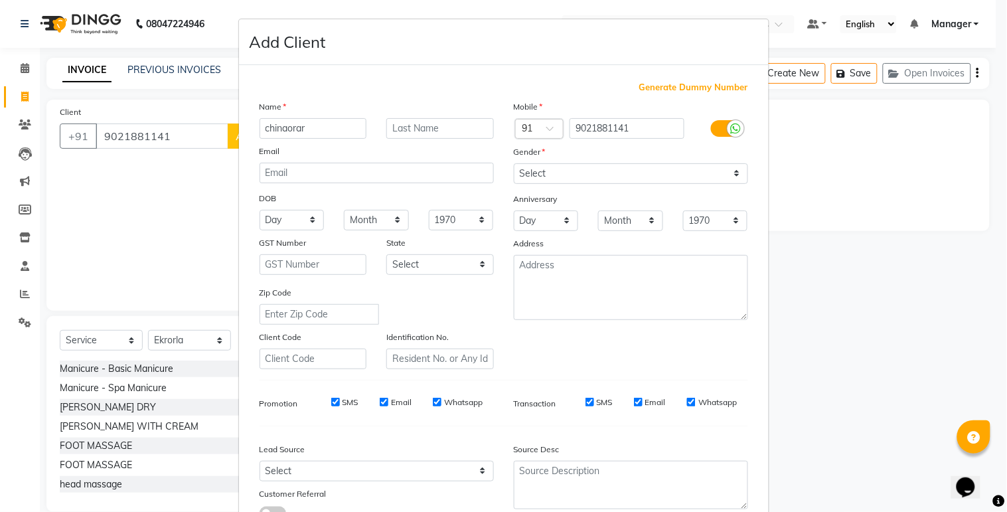
type input "chinaorar"
click at [732, 171] on select "Select [DEMOGRAPHIC_DATA] [DEMOGRAPHIC_DATA] Other Prefer Not To Say" at bounding box center [631, 173] width 234 height 21
select select "[DEMOGRAPHIC_DATA]"
click at [514, 163] on select "Select [DEMOGRAPHIC_DATA] [DEMOGRAPHIC_DATA] Other Prefer Not To Say" at bounding box center [631, 173] width 234 height 21
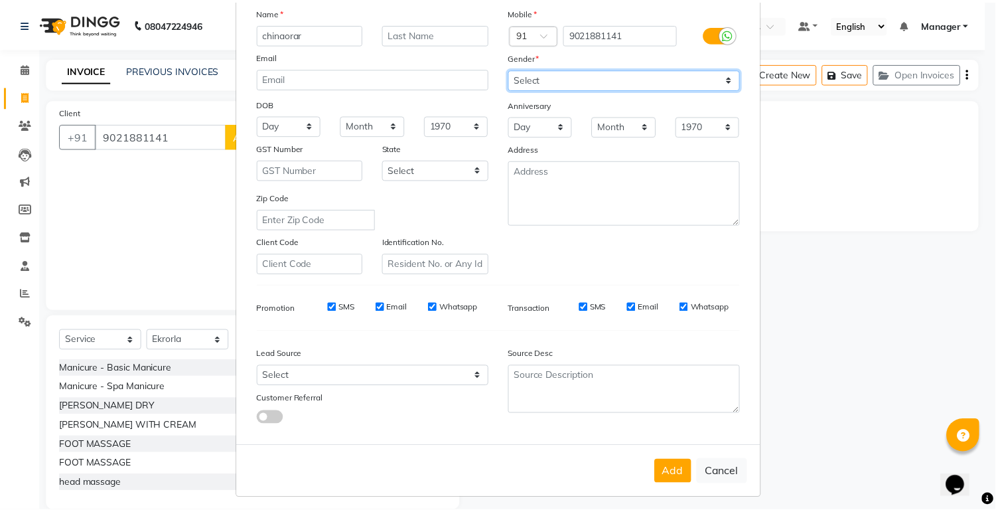
scroll to position [102, 0]
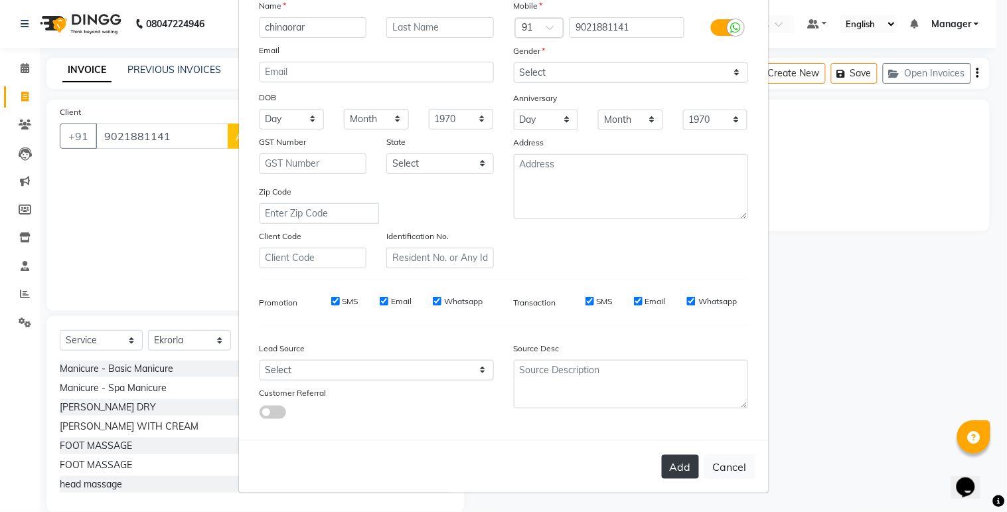
click at [682, 461] on button "Add" at bounding box center [680, 467] width 37 height 24
select select
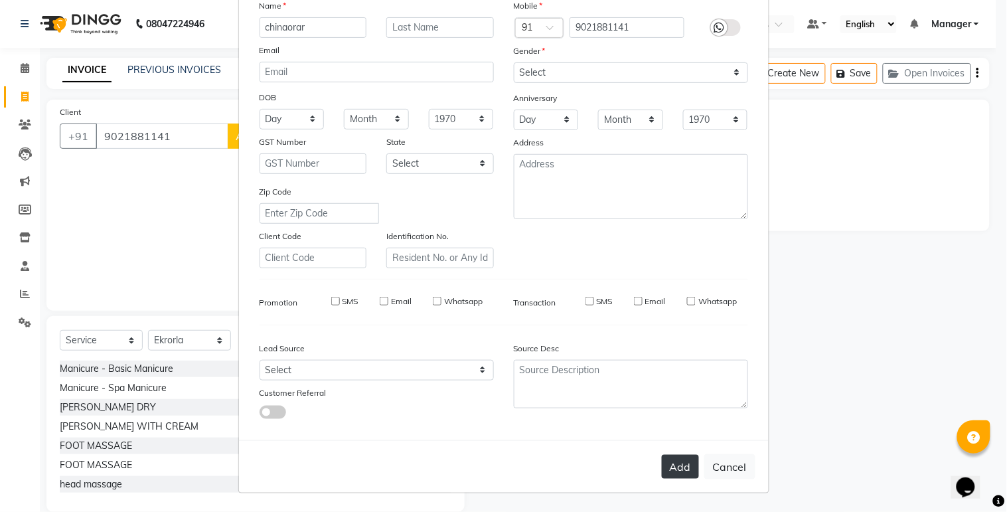
select select
checkbox input "false"
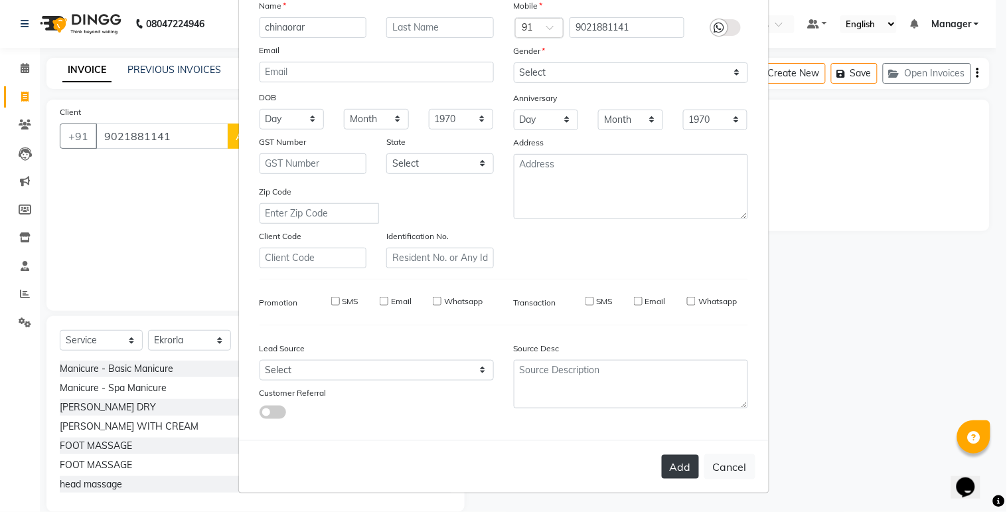
checkbox input "false"
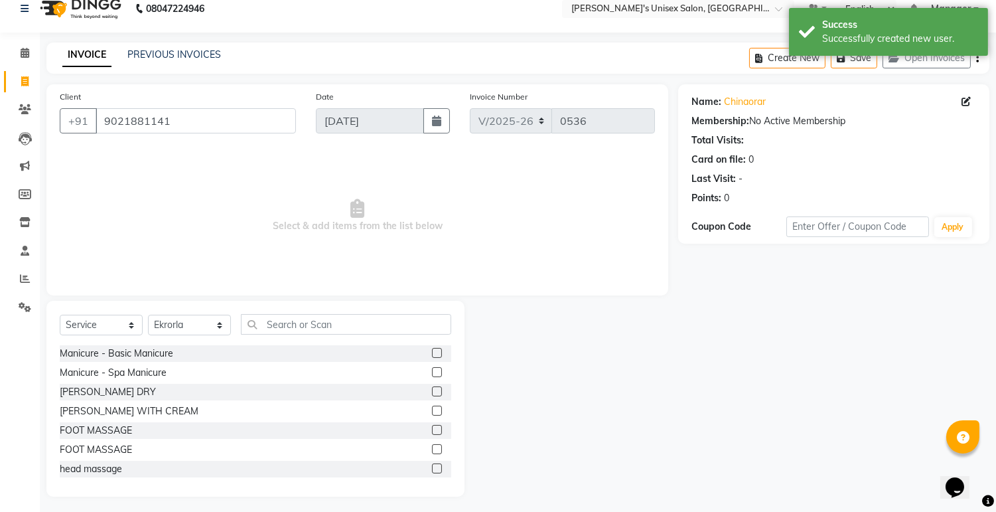
scroll to position [20, 0]
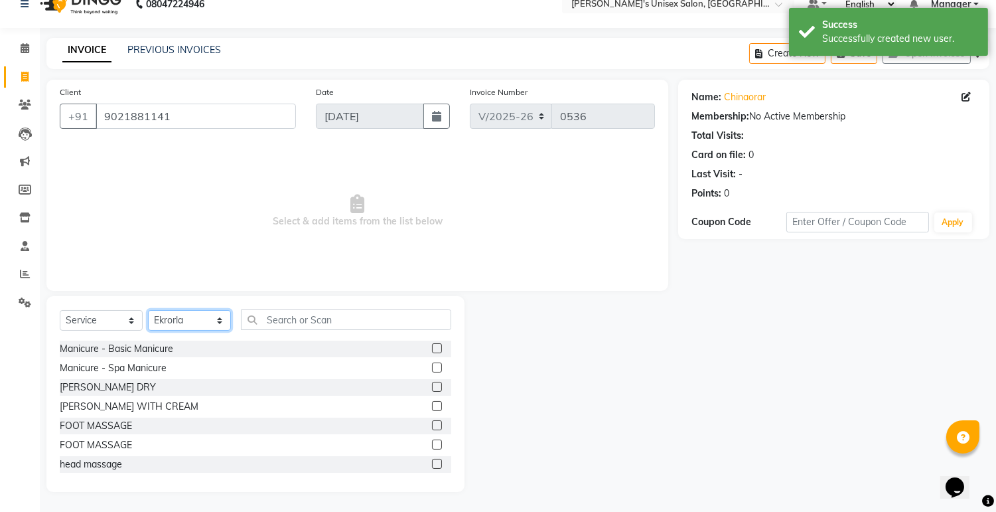
click at [219, 317] on select "Select Stylist [PERSON_NAME] Ekrorla kapingshang Manager onmi pampam POKMI priy…" at bounding box center [189, 320] width 83 height 21
select select "79761"
click at [148, 311] on select "Select Stylist [PERSON_NAME] Ekrorla kapingshang Manager onmi pampam POKMI priy…" at bounding box center [189, 320] width 83 height 21
click at [345, 317] on input "text" at bounding box center [346, 319] width 210 height 21
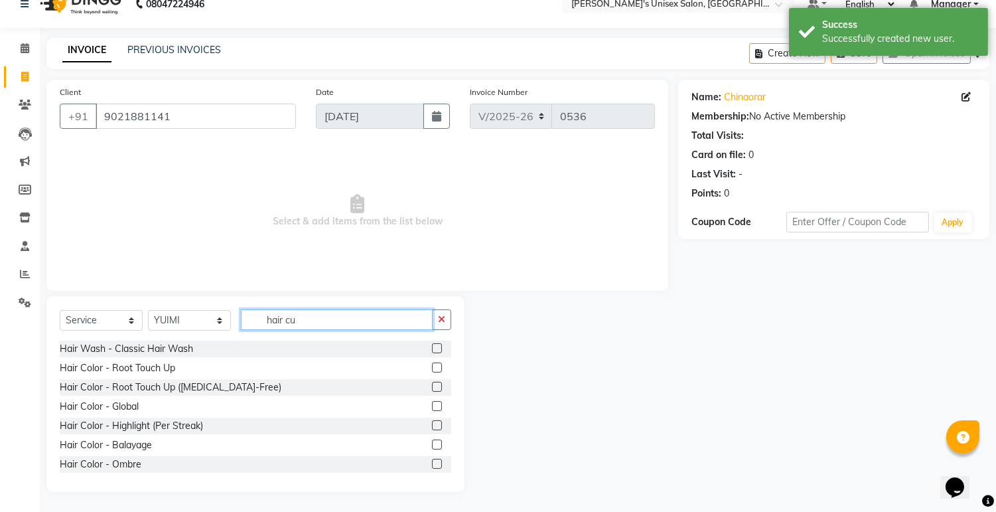
scroll to position [0, 0]
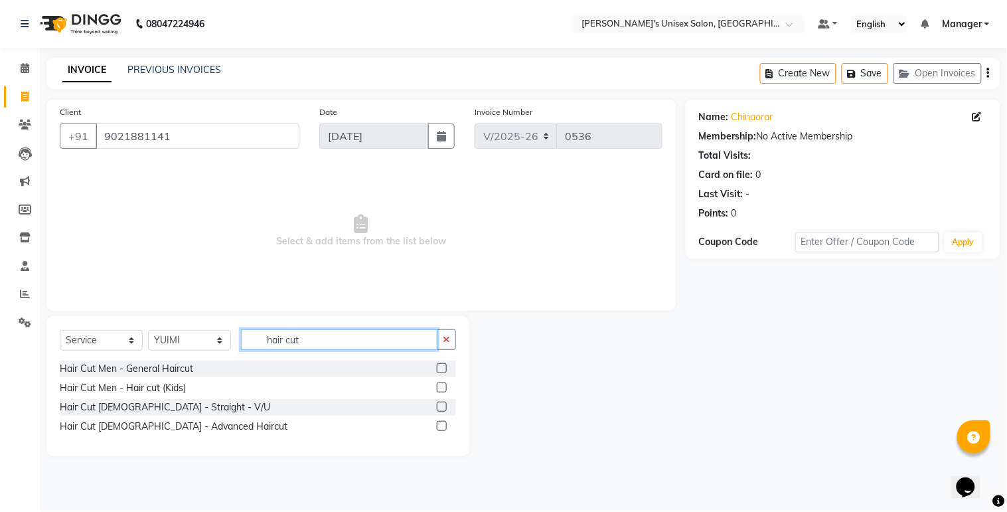
type input "hair cut"
click at [440, 367] on label at bounding box center [442, 368] width 10 height 10
click at [440, 367] on input "checkbox" at bounding box center [441, 368] width 9 height 9
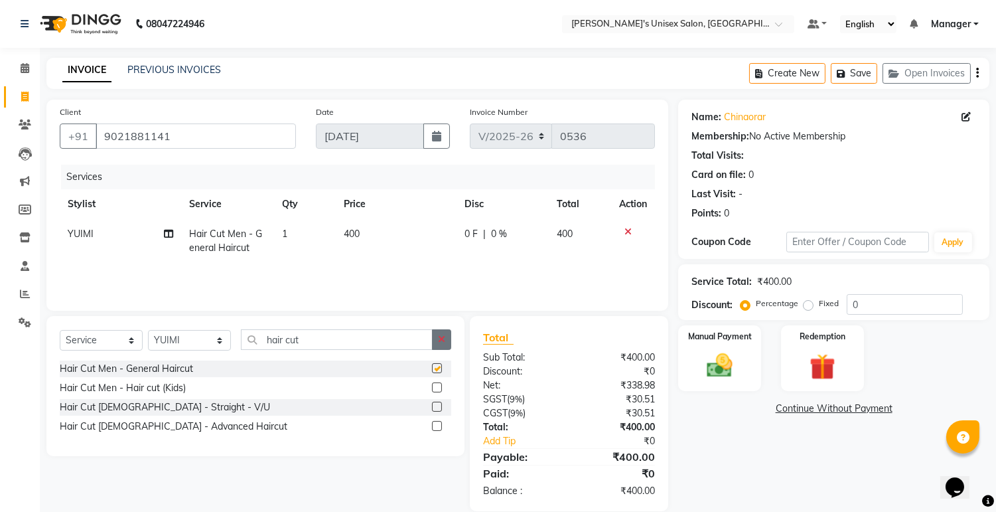
checkbox input "false"
click at [372, 237] on td "400" at bounding box center [396, 241] width 121 height 44
select select "79761"
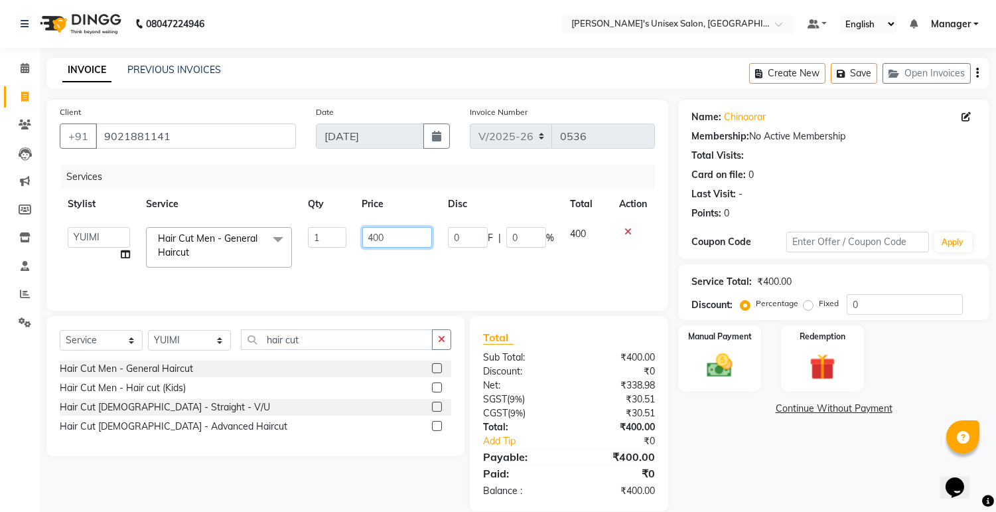
click at [375, 237] on input "400" at bounding box center [397, 237] width 70 height 21
type input "300"
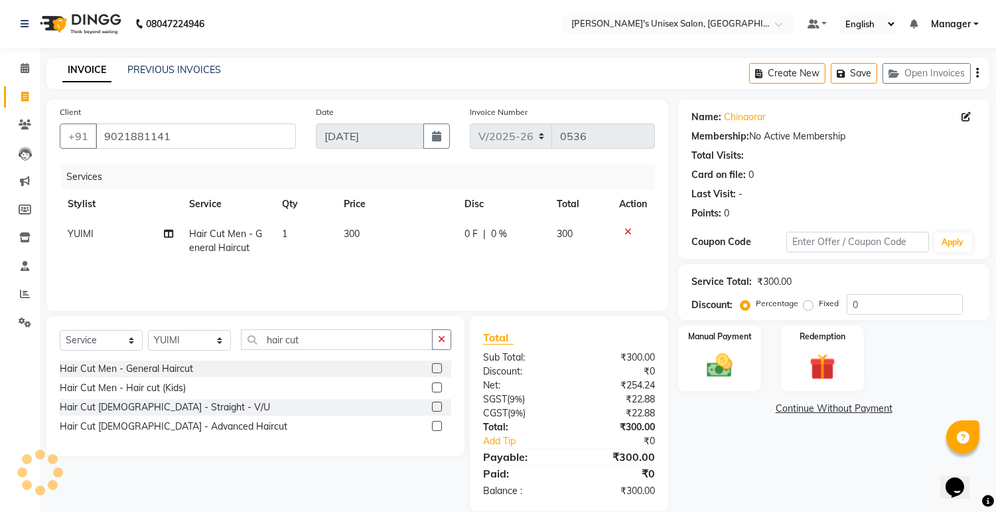
click at [389, 267] on div "Services Stylist Service Qty Price Disc Total Action YUIMI Hair Cut Men - Gener…" at bounding box center [357, 231] width 595 height 133
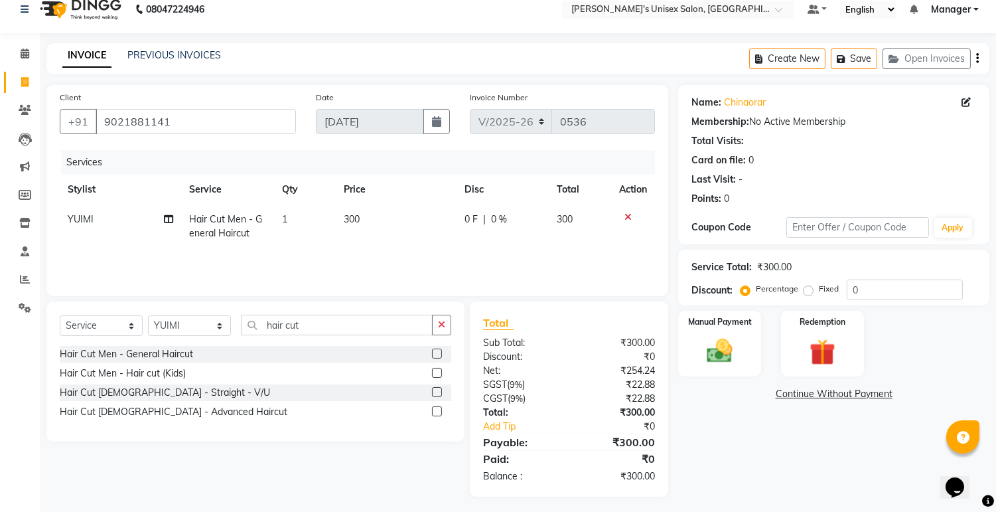
scroll to position [19, 0]
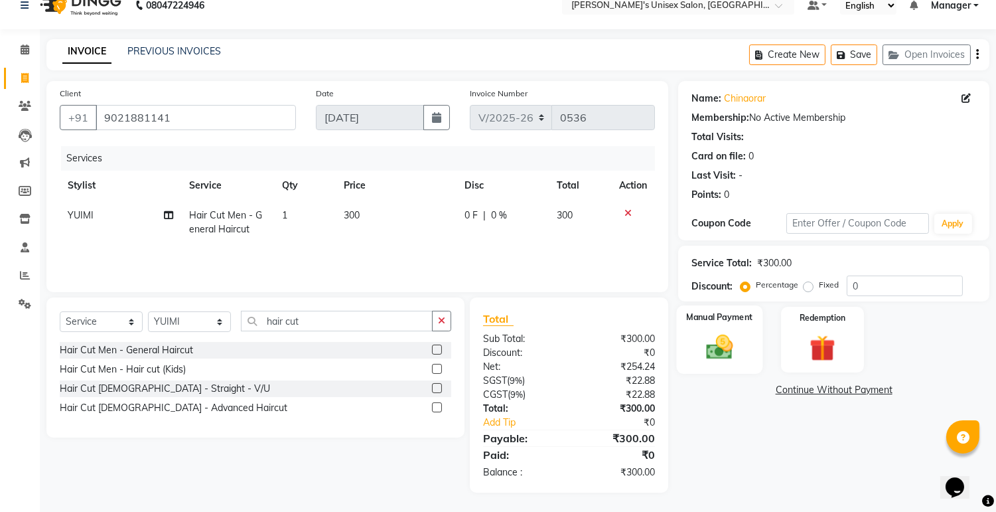
click at [714, 327] on div "Manual Payment" at bounding box center [720, 339] width 86 height 68
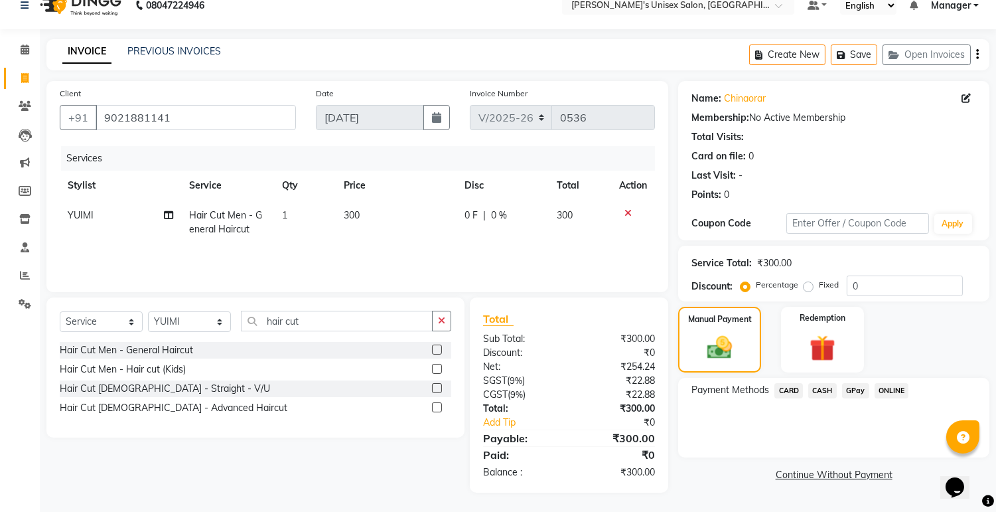
click at [881, 385] on span "ONLINE" at bounding box center [892, 390] width 35 height 15
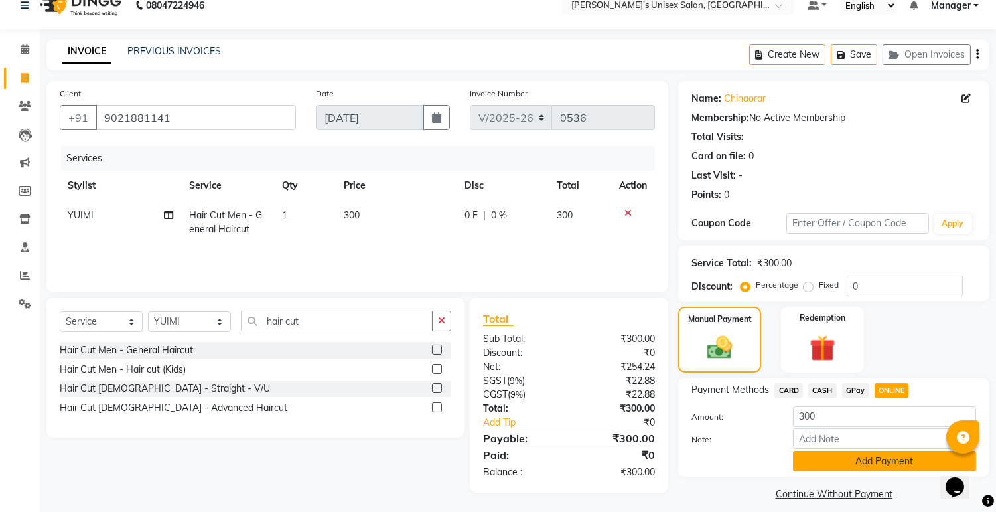
scroll to position [30, 0]
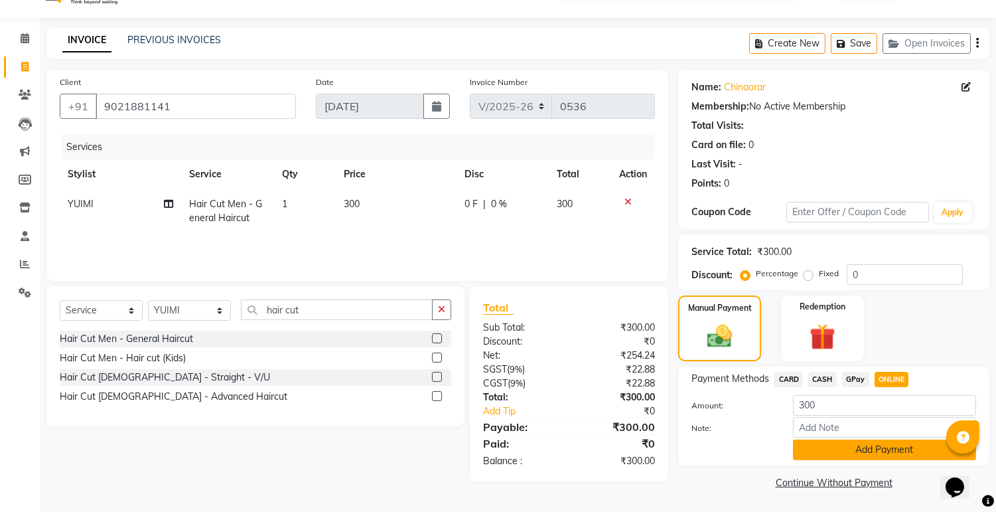
click at [880, 459] on button "Add Payment" at bounding box center [884, 449] width 183 height 21
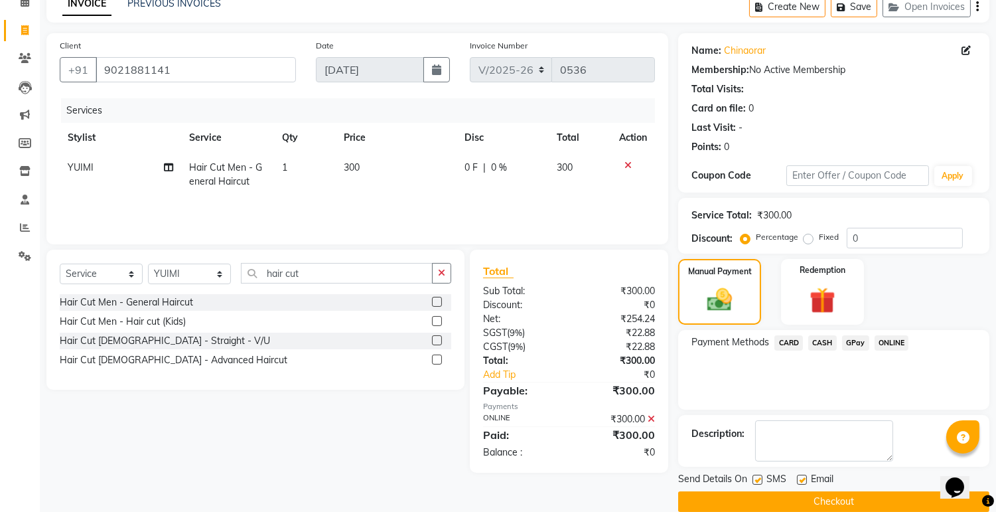
scroll to position [85, 0]
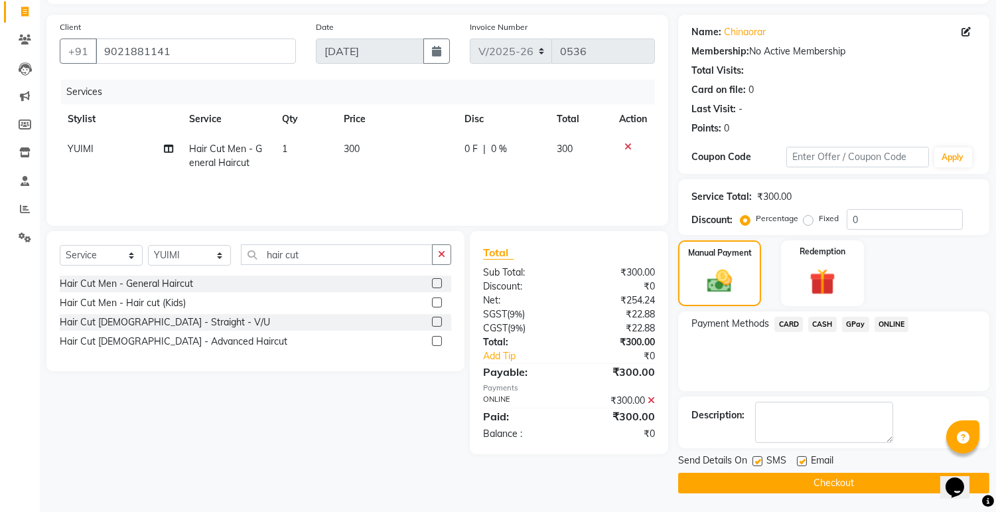
click at [804, 456] on label at bounding box center [802, 461] width 10 height 10
click at [804, 457] on input "checkbox" at bounding box center [801, 461] width 9 height 9
checkbox input "false"
click at [755, 459] on label at bounding box center [758, 461] width 10 height 10
click at [755, 459] on input "checkbox" at bounding box center [757, 461] width 9 height 9
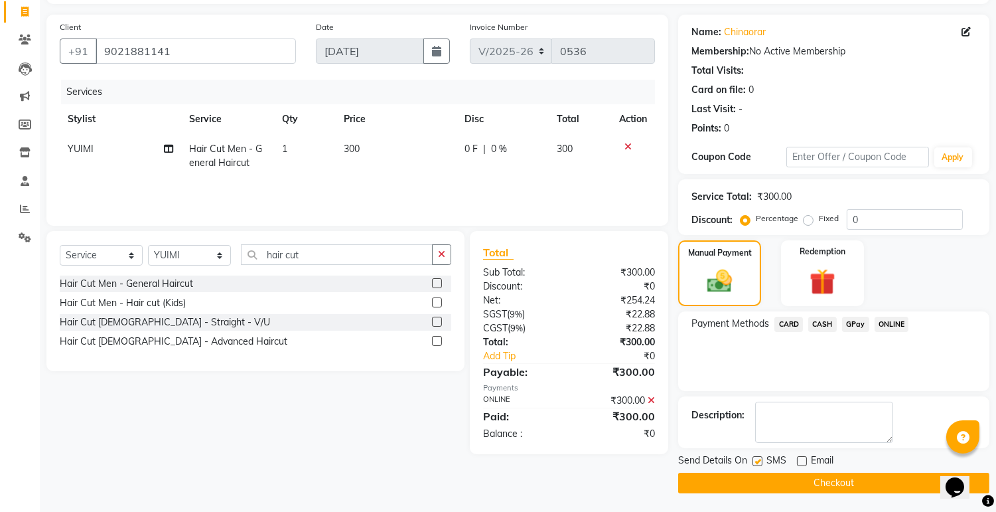
checkbox input "false"
click at [778, 480] on button "Checkout" at bounding box center [833, 483] width 311 height 21
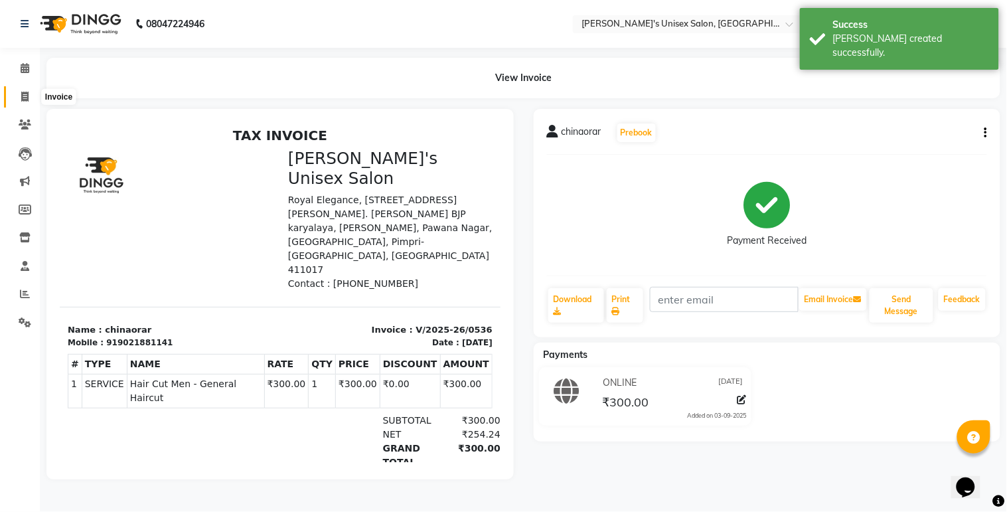
click at [22, 98] on icon at bounding box center [24, 97] width 7 height 10
select select "service"
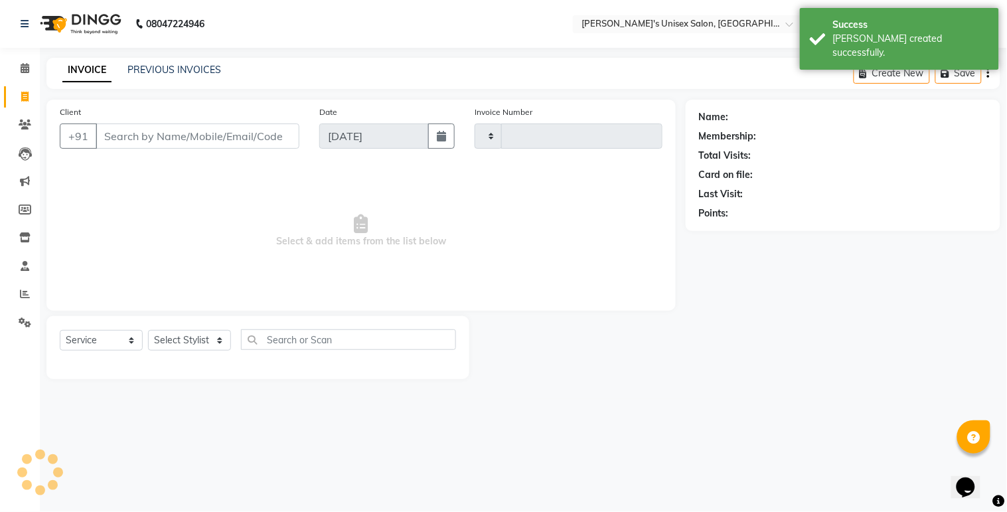
type input "0537"
select select "8273"
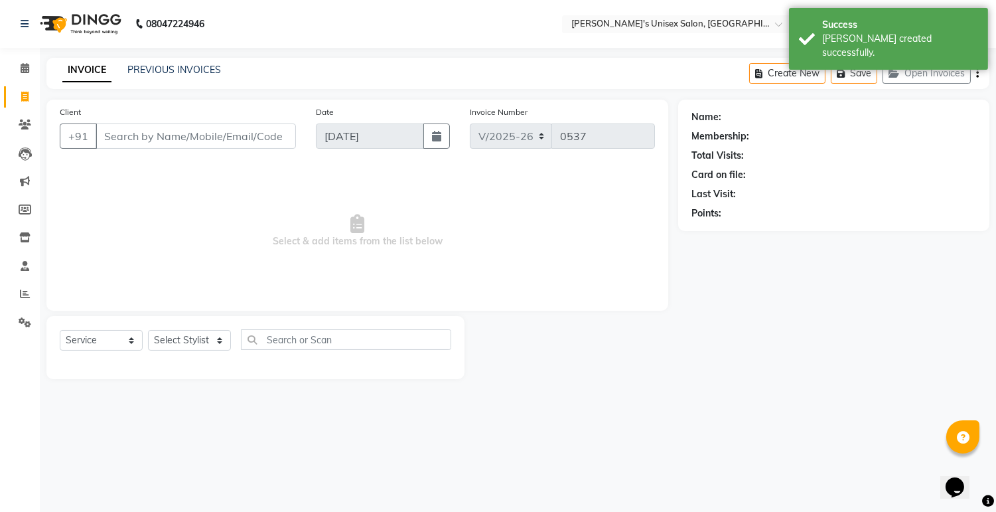
select select "79756"
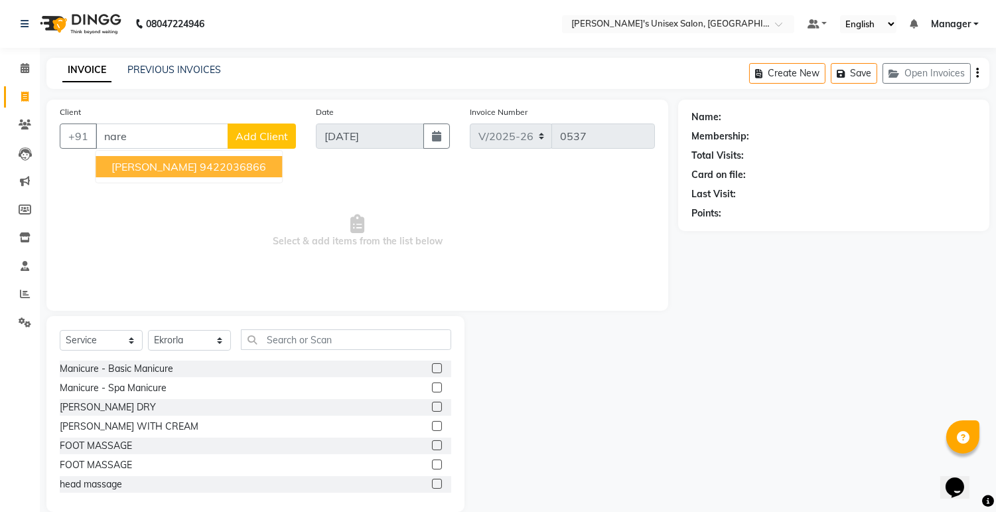
click at [138, 167] on span "[PERSON_NAME]" at bounding box center [154, 166] width 86 height 13
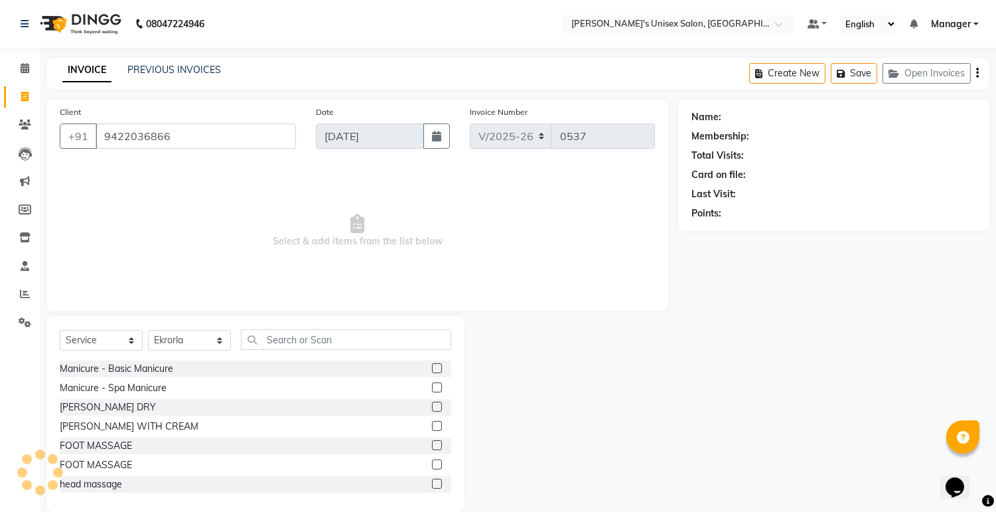
type input "9422036866"
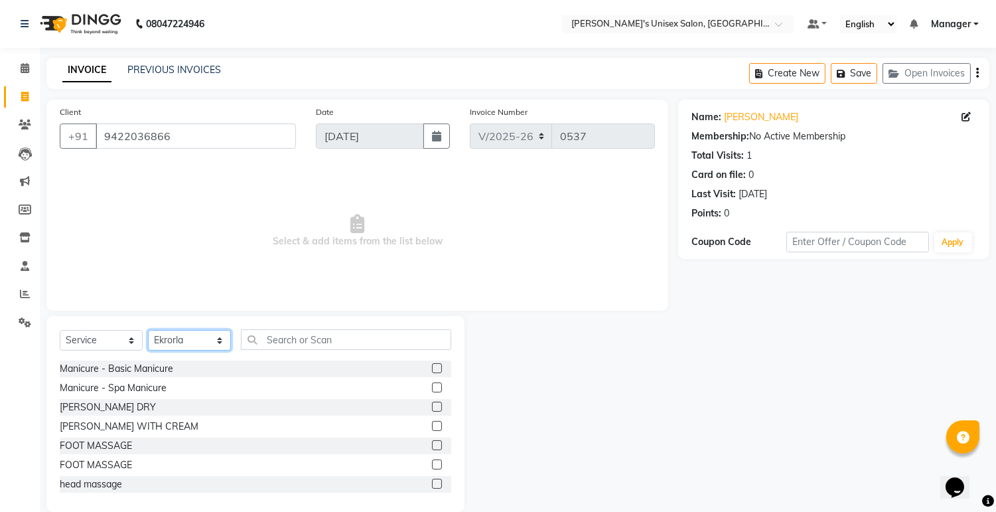
click at [220, 340] on select "Select Stylist [PERSON_NAME] Ekrorla kapingshang Manager onmi pampam POKMI priy…" at bounding box center [189, 340] width 83 height 21
click at [148, 331] on select "Select Stylist [PERSON_NAME] Ekrorla kapingshang Manager onmi pampam POKMI priy…" at bounding box center [189, 340] width 83 height 21
click at [216, 338] on select "Select Stylist [PERSON_NAME] Ekrorla kapingshang Manager onmi pampam POKMI priy…" at bounding box center [189, 340] width 83 height 21
select select "79777"
click at [148, 331] on select "Select Stylist [PERSON_NAME] Ekrorla kapingshang Manager onmi pampam POKMI priy…" at bounding box center [189, 340] width 83 height 21
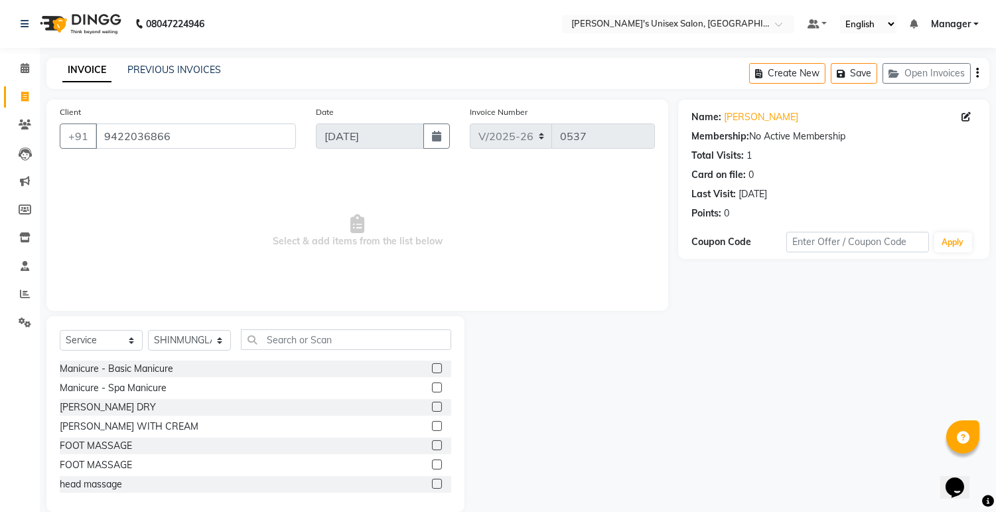
click at [250, 328] on div "Select Service Product Membership Package Voucher Prepaid Gift Card Select Styl…" at bounding box center [255, 414] width 418 height 196
click at [267, 332] on input "text" at bounding box center [346, 339] width 210 height 21
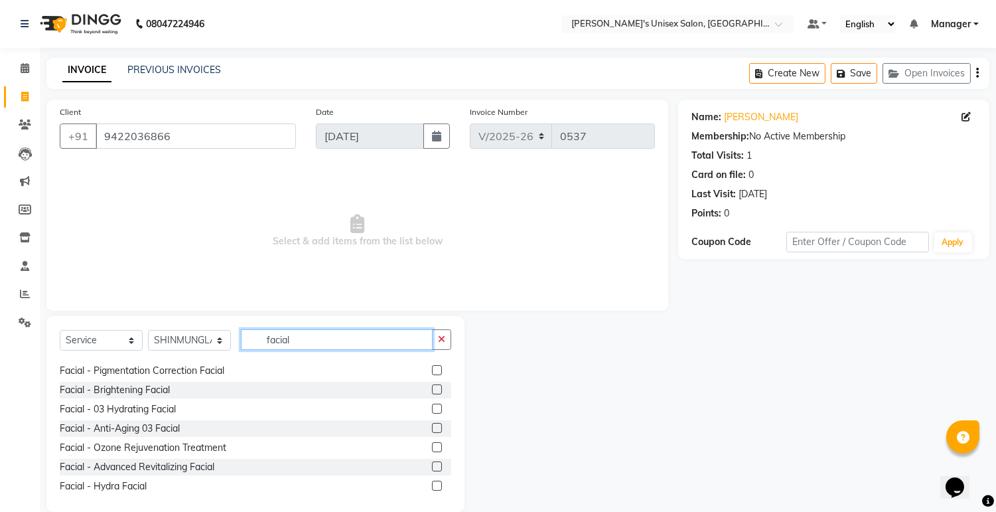
scroll to position [21, 0]
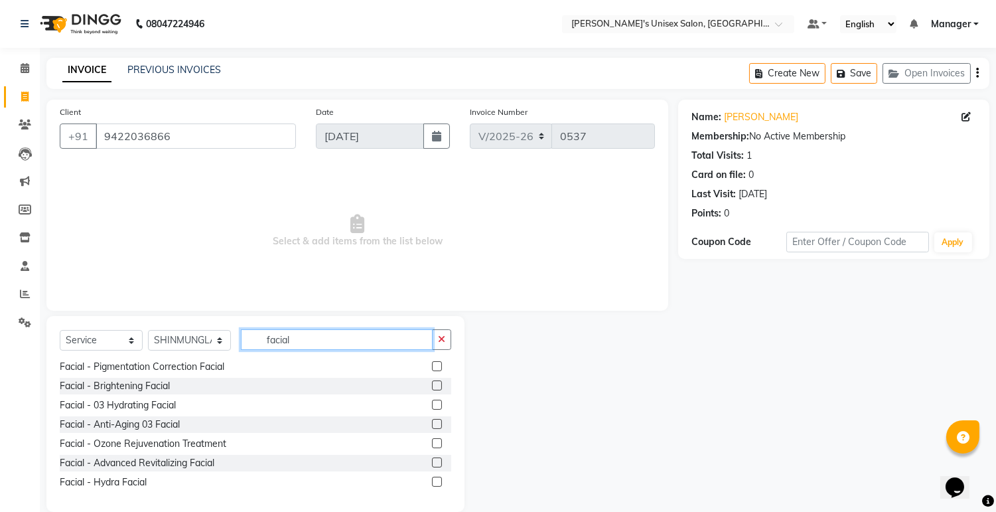
type input "facial"
click at [432, 386] on label at bounding box center [437, 385] width 10 height 10
click at [432, 386] on input "checkbox" at bounding box center [436, 386] width 9 height 9
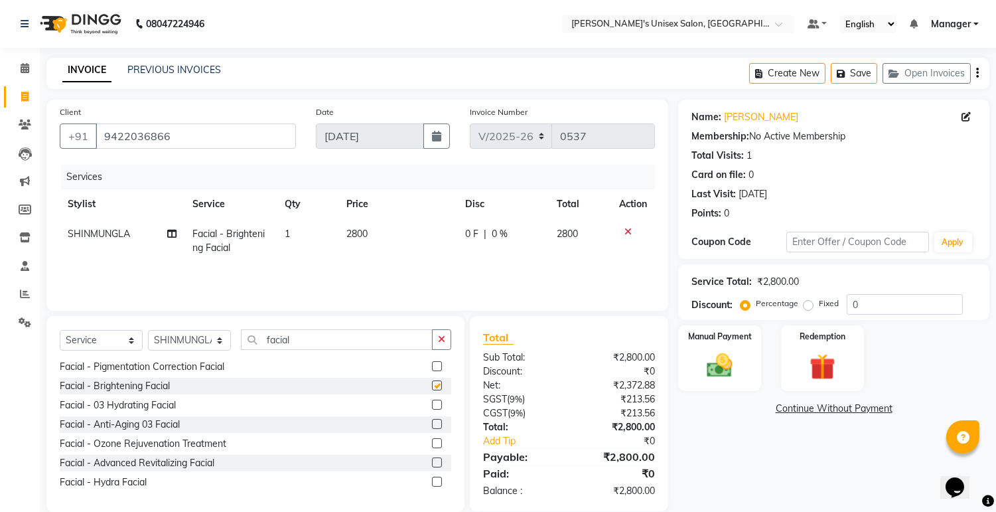
checkbox input "false"
click at [372, 224] on td "2800" at bounding box center [397, 241] width 119 height 44
select select "79777"
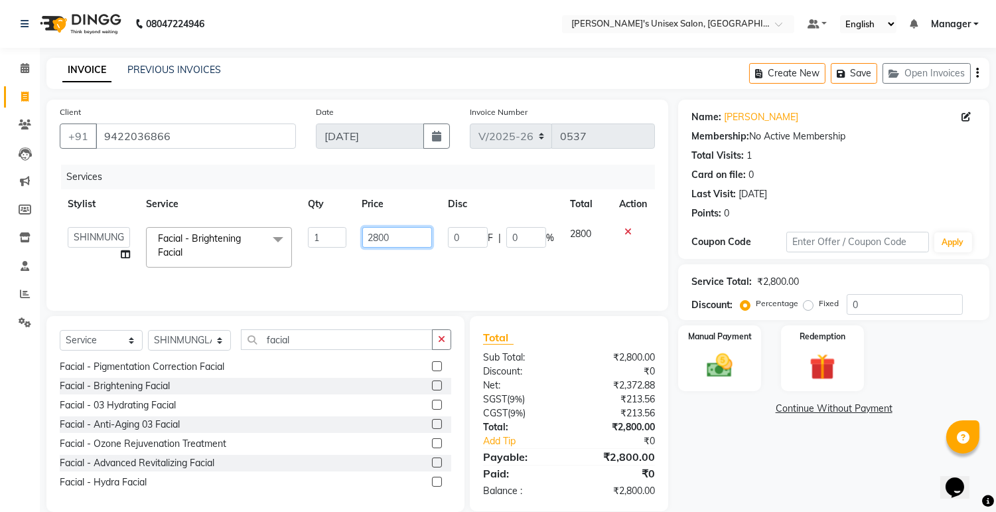
click at [384, 230] on input "2800" at bounding box center [397, 237] width 70 height 21
type input "2900"
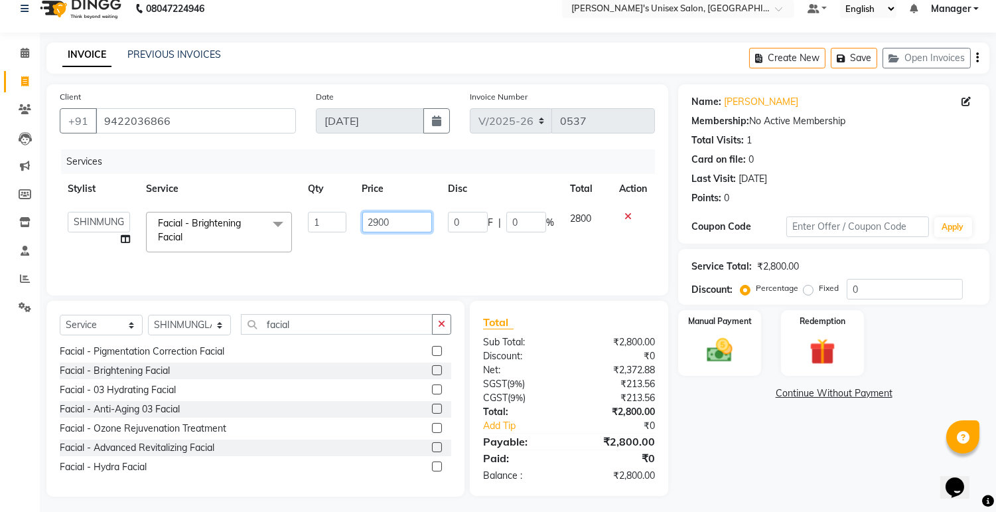
scroll to position [20, 0]
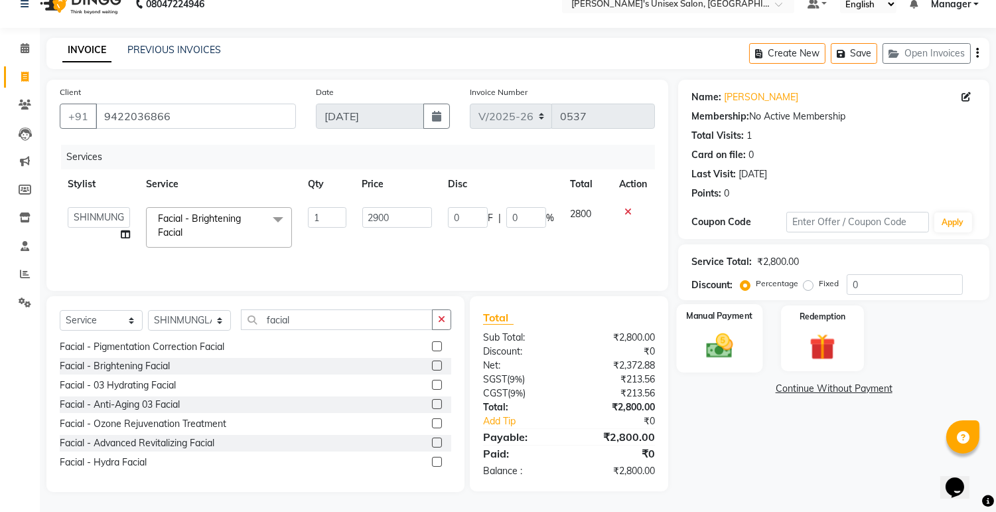
click at [722, 348] on img at bounding box center [720, 346] width 44 height 31
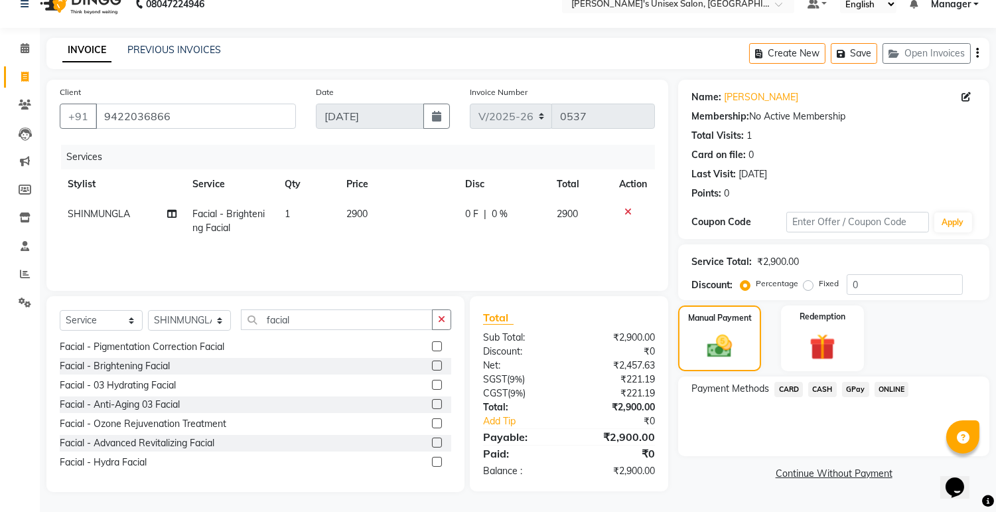
click at [816, 387] on span "CASH" at bounding box center [822, 389] width 29 height 15
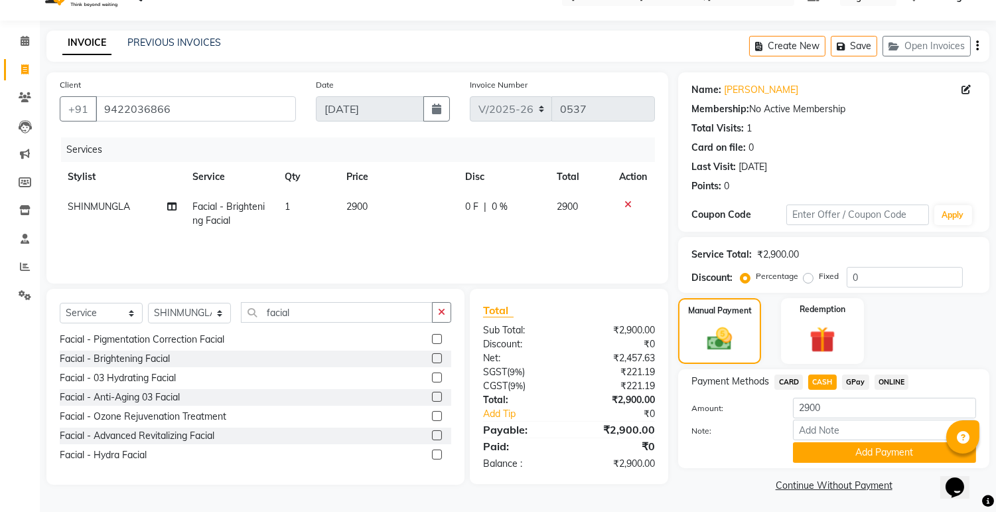
scroll to position [30, 0]
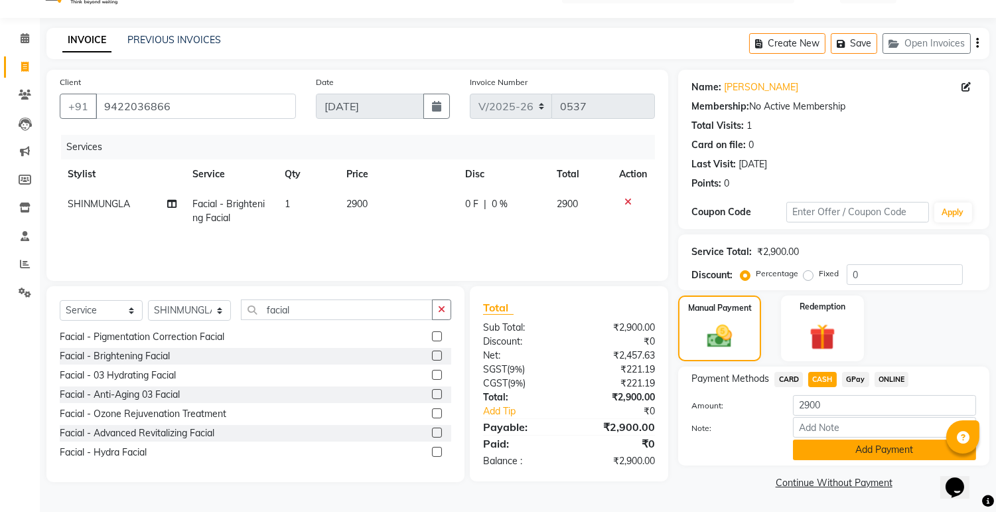
click at [843, 445] on button "Add Payment" at bounding box center [884, 449] width 183 height 21
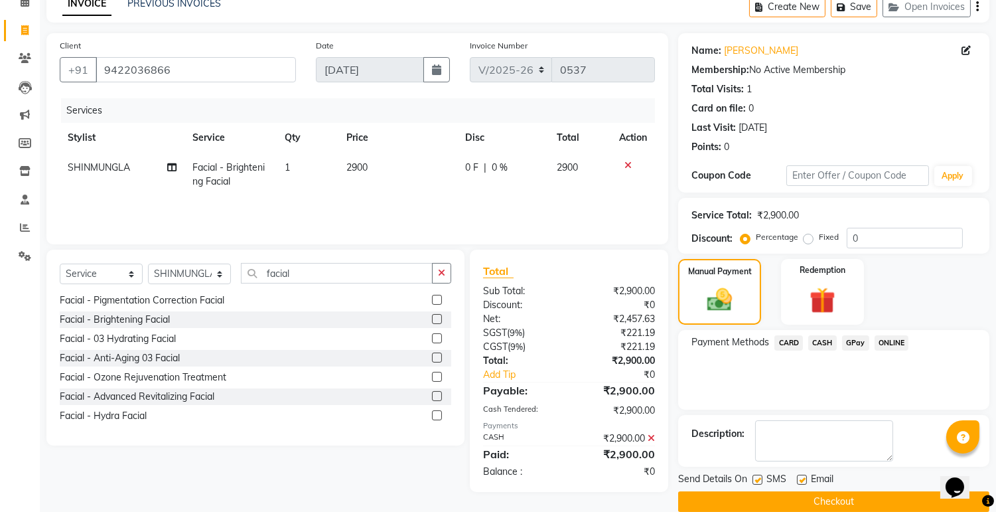
scroll to position [85, 0]
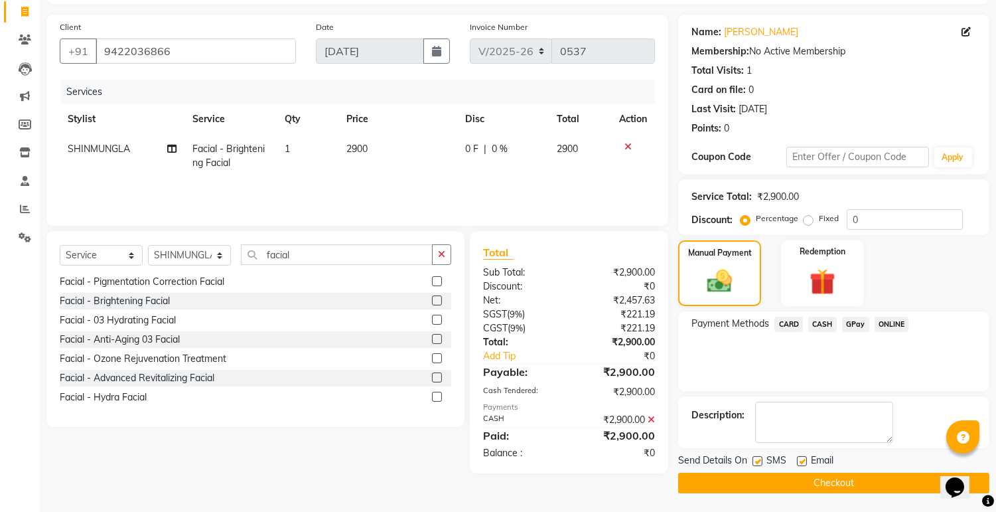
click at [800, 456] on label at bounding box center [802, 461] width 10 height 10
click at [800, 457] on input "checkbox" at bounding box center [801, 461] width 9 height 9
checkbox input "false"
click at [753, 456] on label at bounding box center [758, 461] width 10 height 10
click at [753, 457] on input "checkbox" at bounding box center [757, 461] width 9 height 9
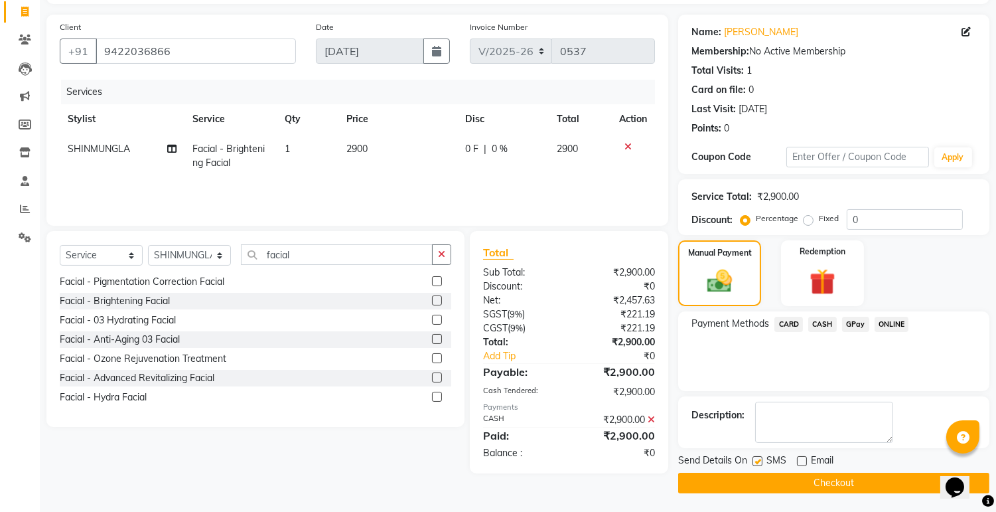
checkbox input "false"
click at [779, 481] on button "Checkout" at bounding box center [833, 483] width 311 height 21
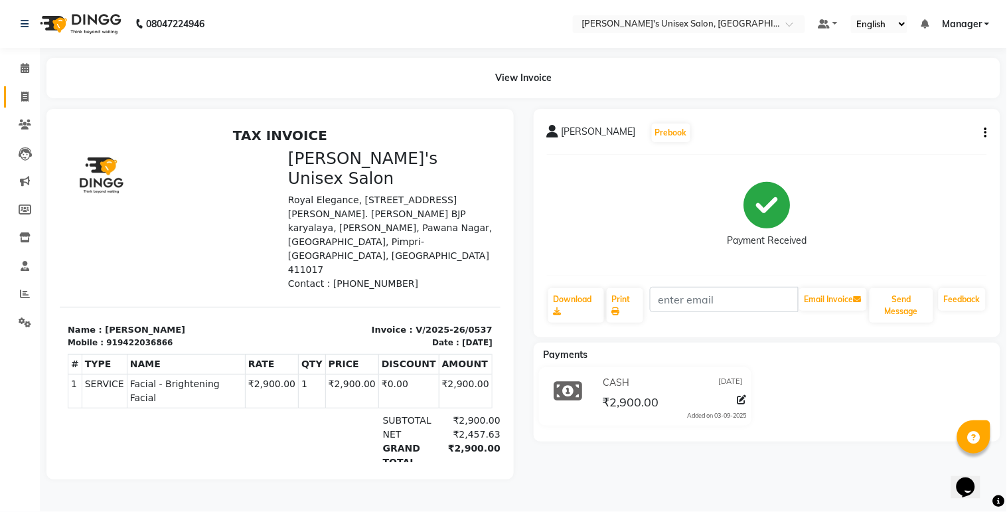
click at [21, 88] on link "Invoice" at bounding box center [20, 97] width 32 height 22
select select "service"
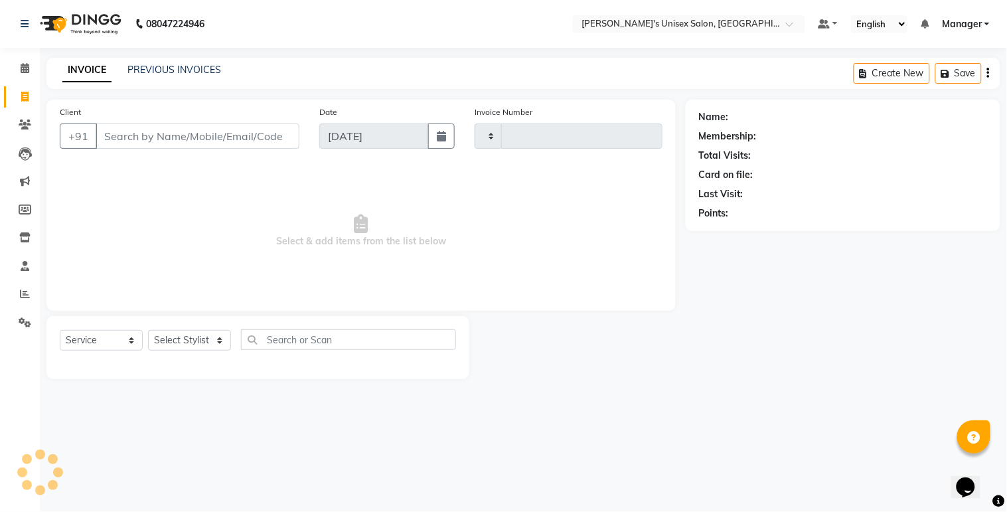
type input "0538"
select select "8273"
select select "79756"
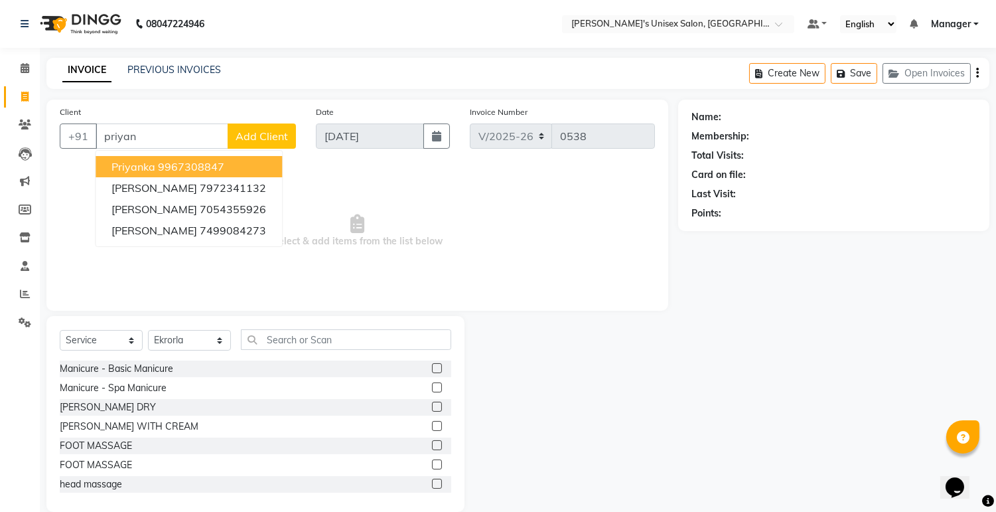
click at [219, 171] on ngb-highlight "9967308847" at bounding box center [191, 166] width 66 height 13
type input "9967308847"
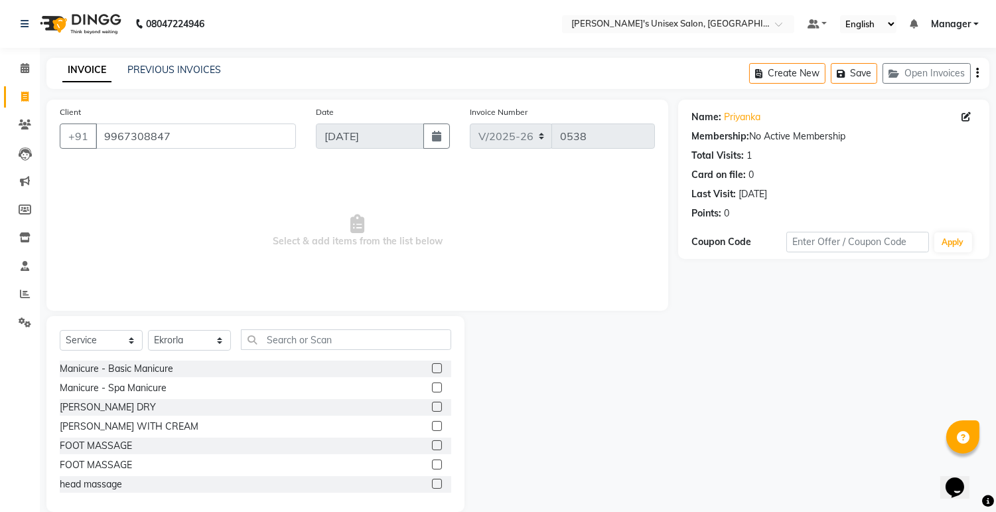
click at [247, 431] on div "Manicure - Basic Manicure Manicure - Spa Manicure [PERSON_NAME] DRY [PERSON_NAM…" at bounding box center [256, 426] width 392 height 133
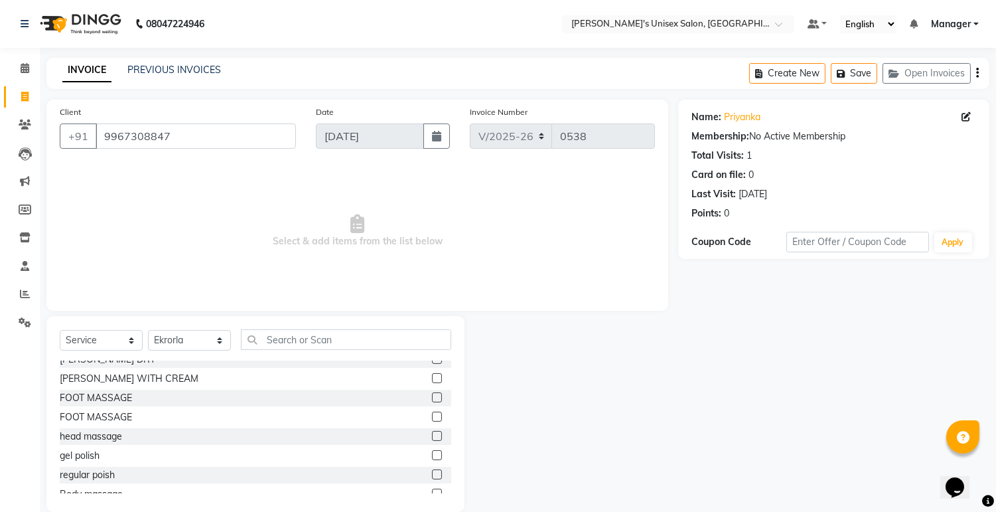
scroll to position [74, 0]
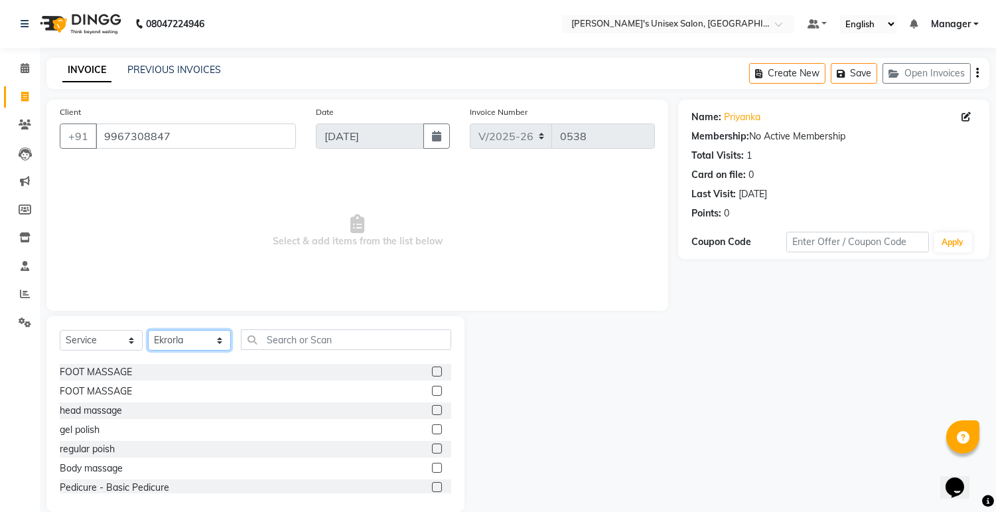
click at [216, 341] on select "Select Stylist [PERSON_NAME] Ekrorla kapingshang Manager onmi pampam POKMI priy…" at bounding box center [189, 340] width 83 height 21
select select "79807"
click at [148, 331] on select "Select Stylist [PERSON_NAME] Ekrorla kapingshang Manager onmi pampam POKMI priy…" at bounding box center [189, 340] width 83 height 21
click at [367, 340] on input "text" at bounding box center [346, 339] width 210 height 21
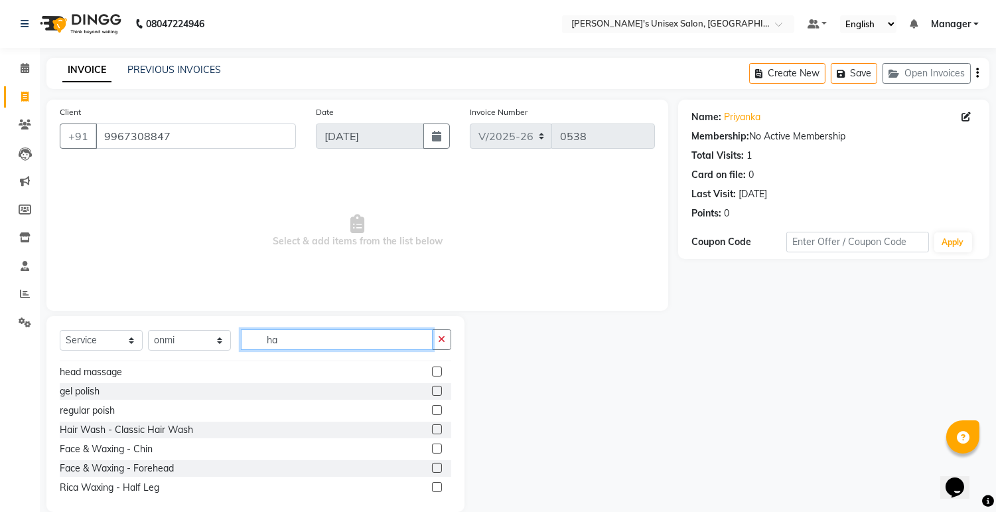
scroll to position [0, 0]
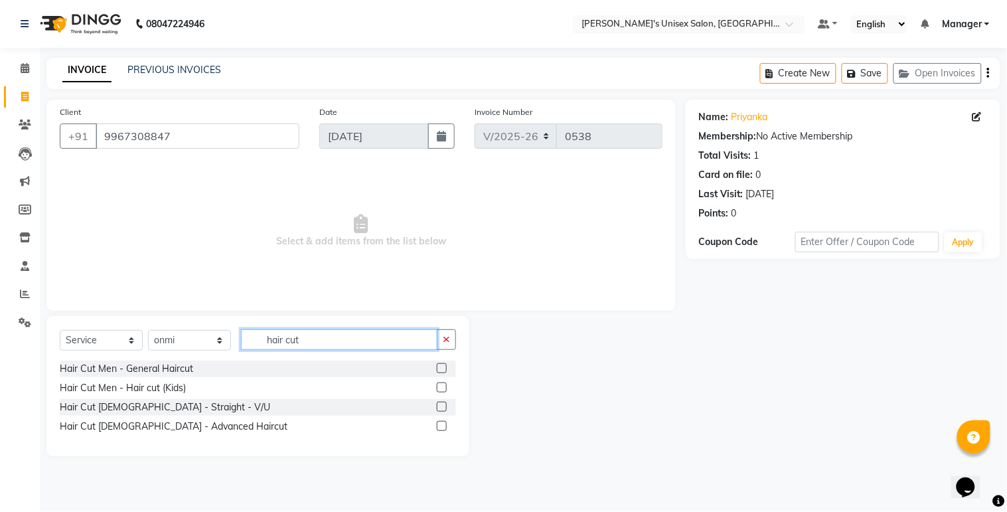
type input "hair cut"
click at [442, 384] on label at bounding box center [442, 387] width 10 height 10
click at [442, 384] on input "checkbox" at bounding box center [441, 388] width 9 height 9
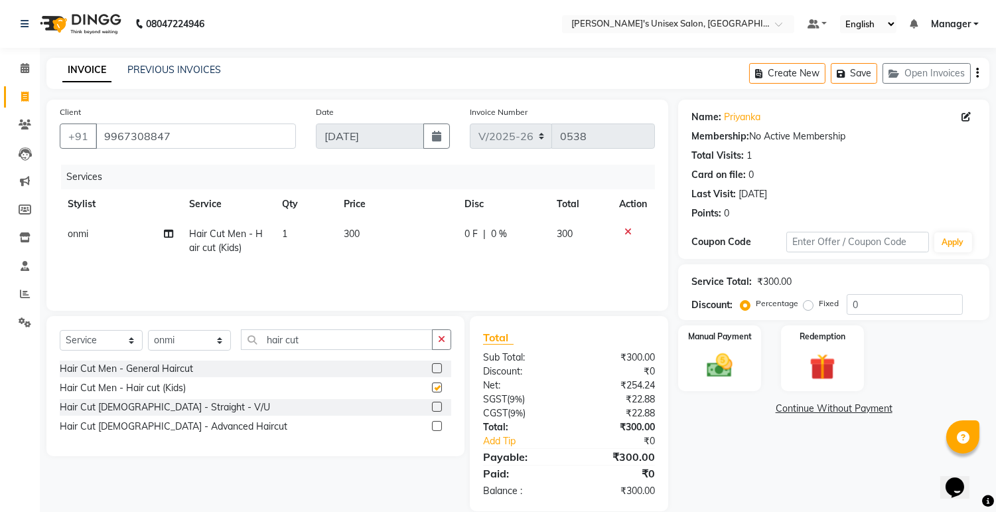
checkbox input "false"
click at [370, 231] on td "300" at bounding box center [396, 241] width 121 height 44
select select "79807"
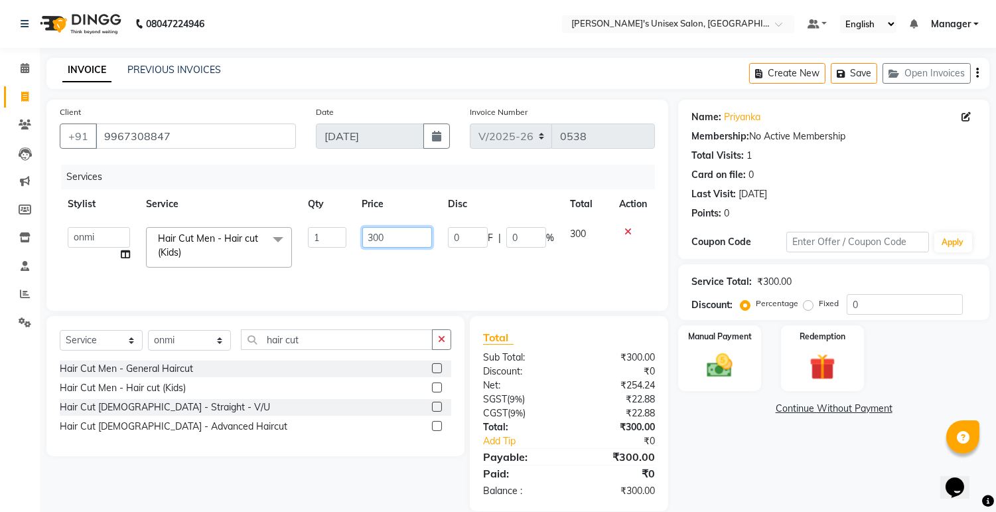
click at [393, 242] on input "300" at bounding box center [397, 237] width 70 height 21
type input "3"
type input "250"
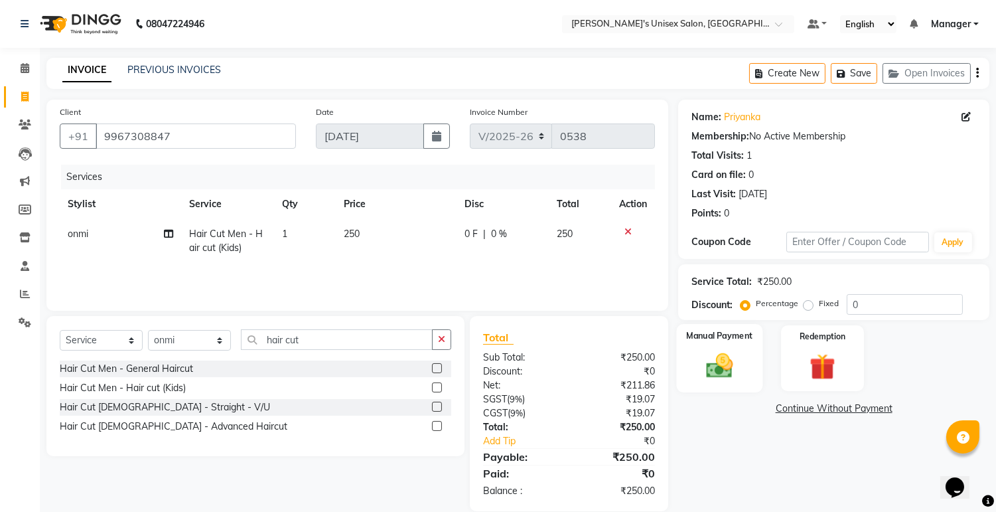
click at [730, 366] on img at bounding box center [720, 365] width 44 height 31
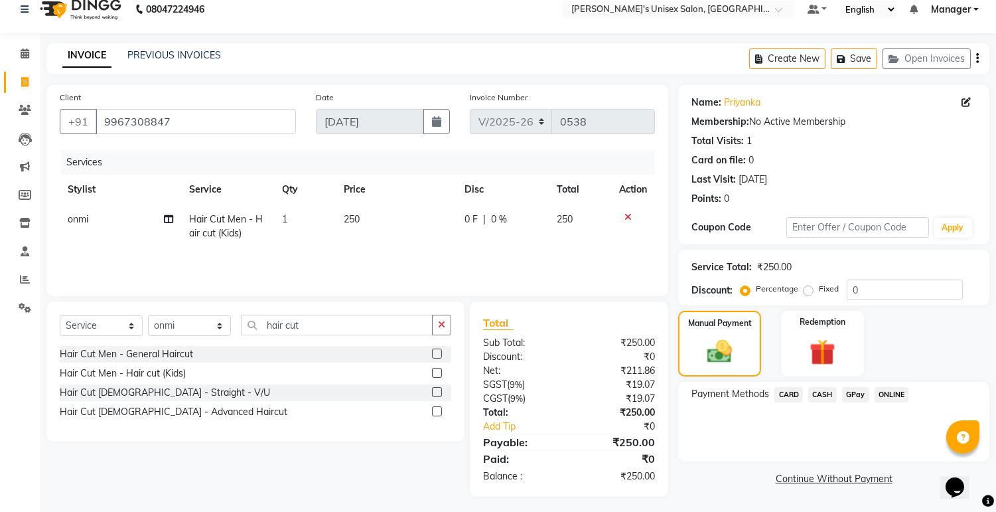
scroll to position [19, 0]
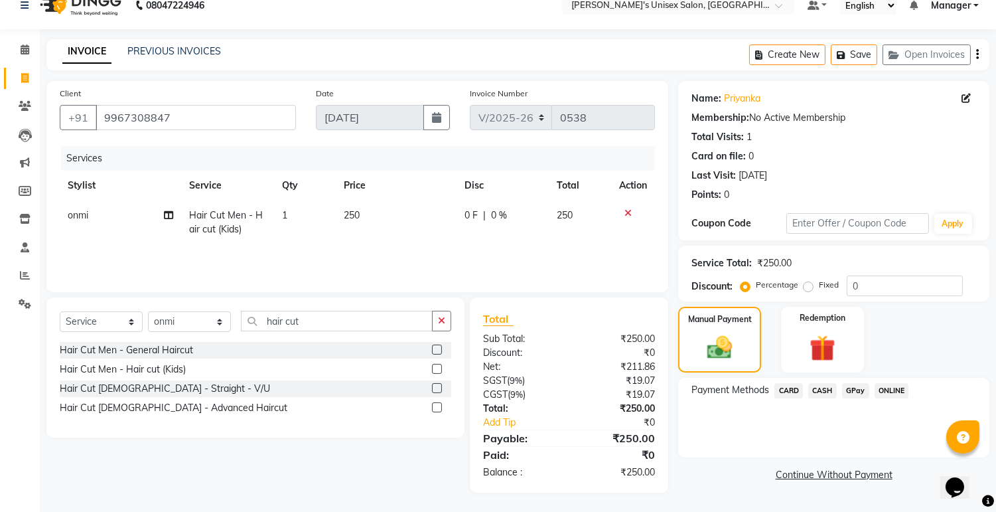
click at [897, 389] on span "ONLINE" at bounding box center [892, 390] width 35 height 15
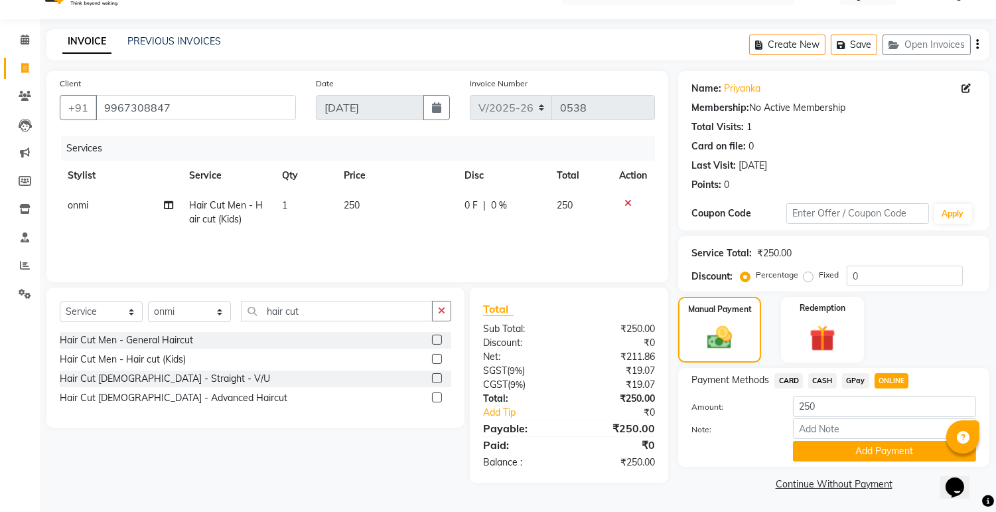
scroll to position [30, 0]
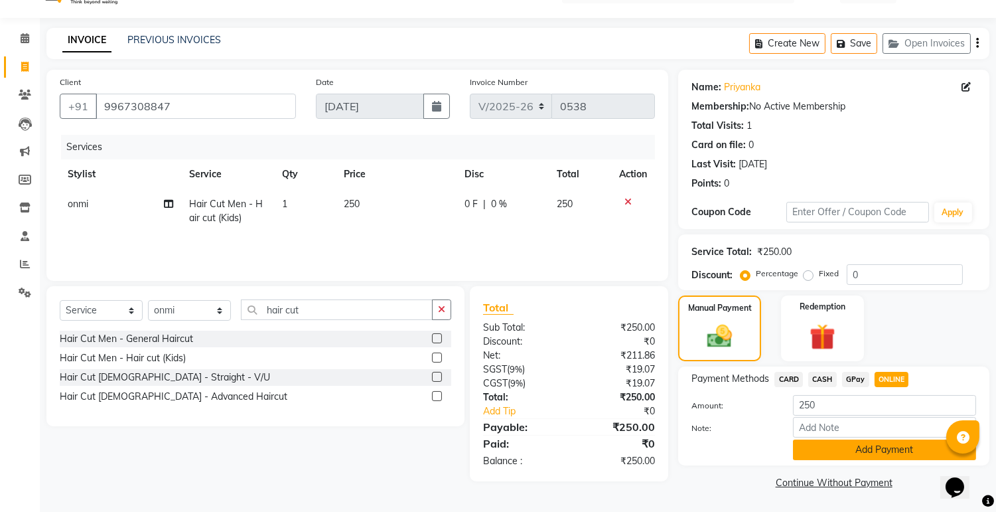
click at [875, 446] on button "Add Payment" at bounding box center [884, 449] width 183 height 21
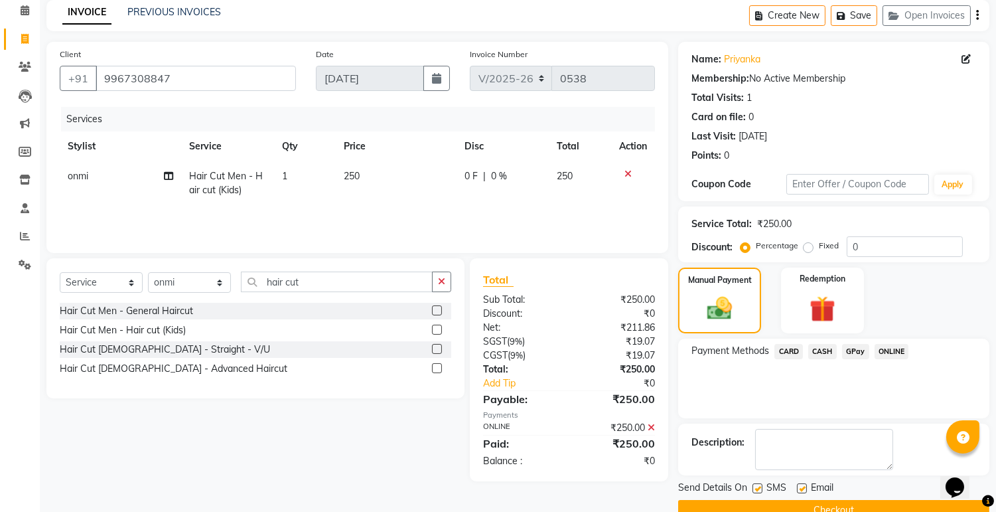
scroll to position [85, 0]
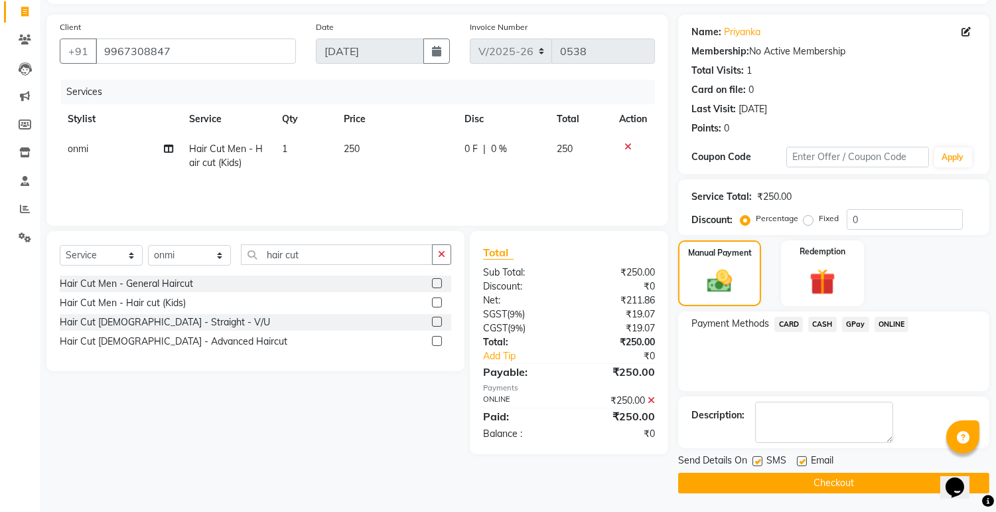
click at [805, 475] on button "Checkout" at bounding box center [833, 483] width 311 height 21
